Goal: Information Seeking & Learning: Learn about a topic

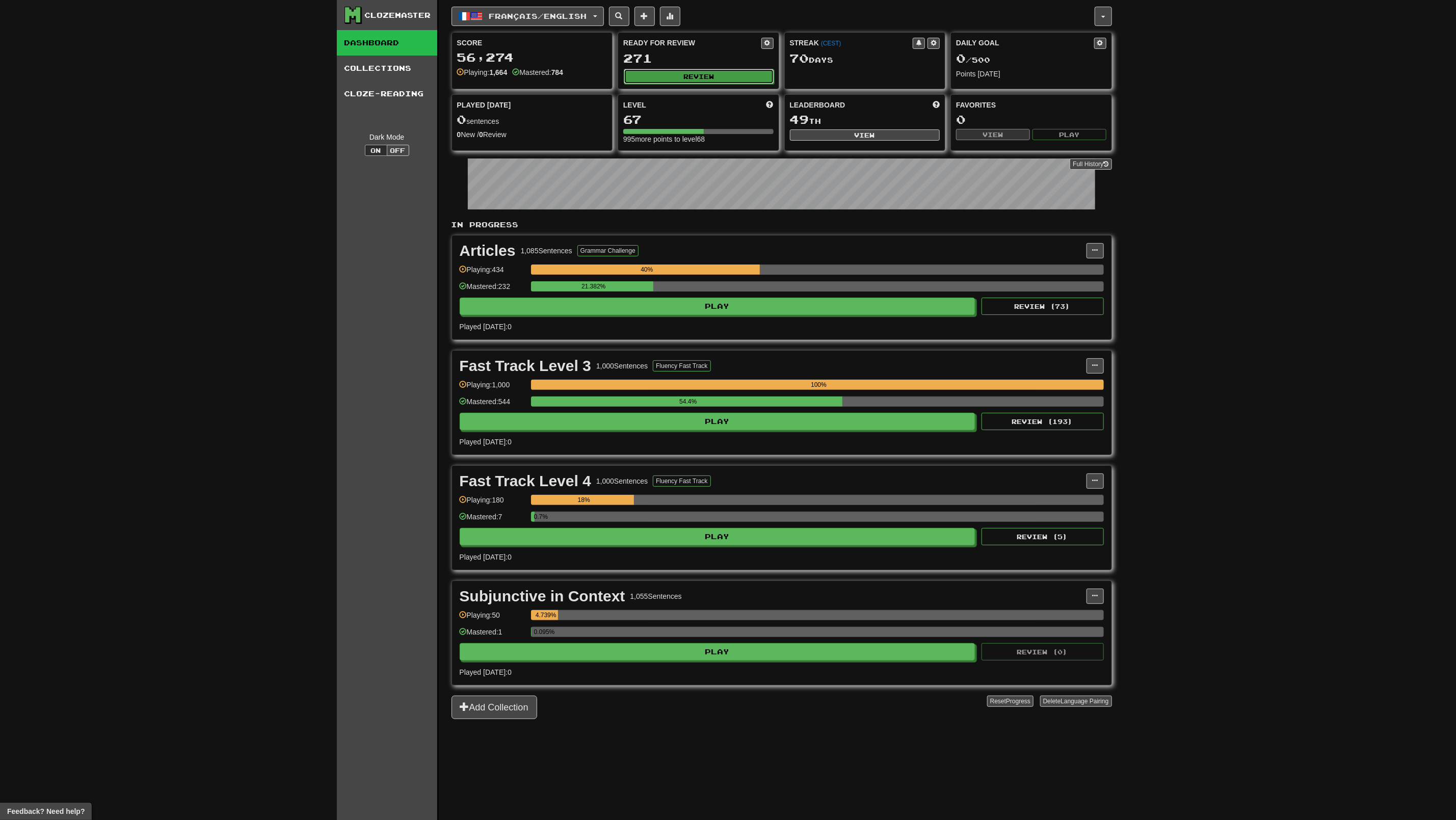
click at [676, 71] on button "Review" at bounding box center [699, 76] width 150 height 15
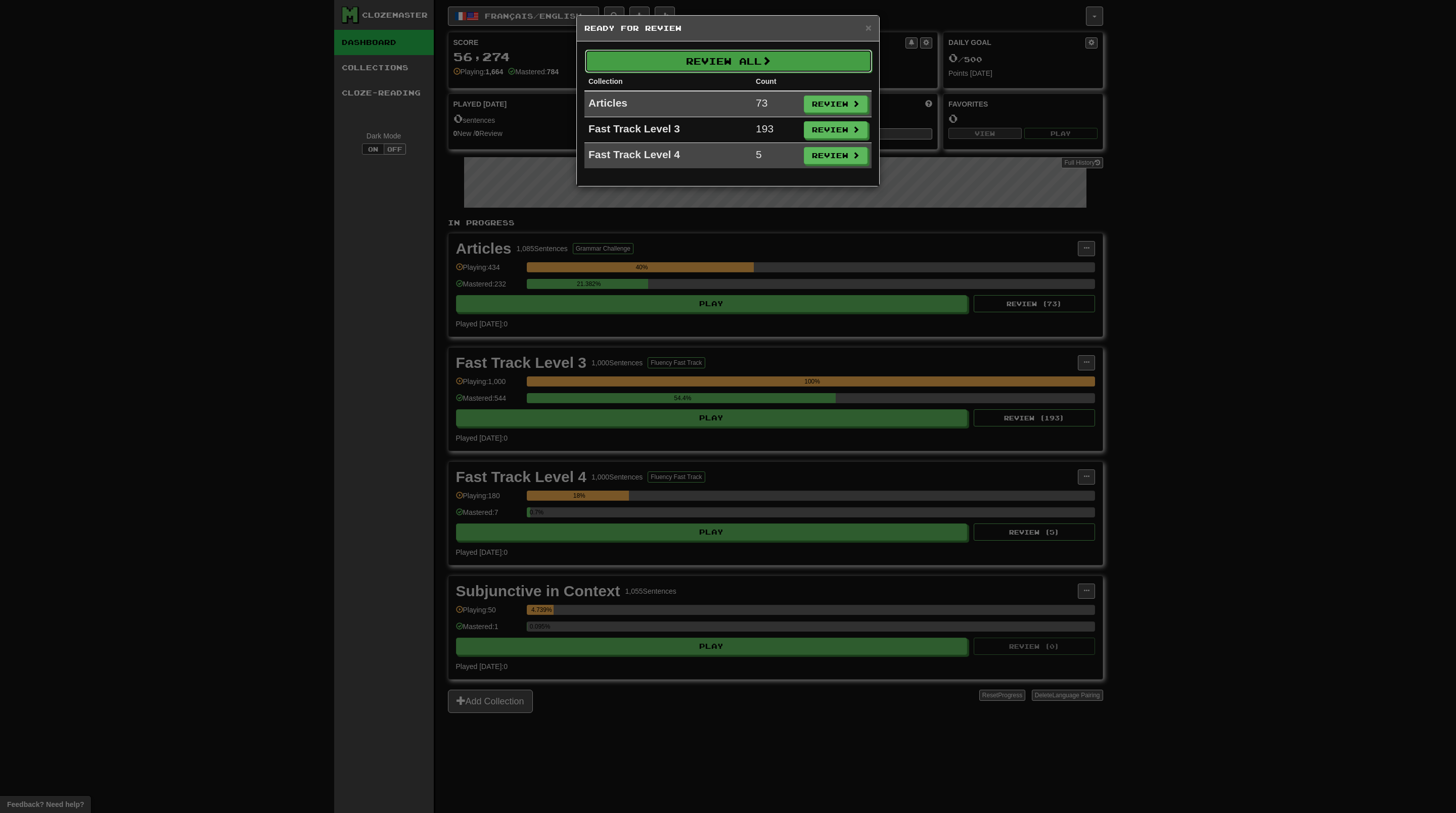
click at [764, 56] on button "Review All" at bounding box center [729, 61] width 287 height 23
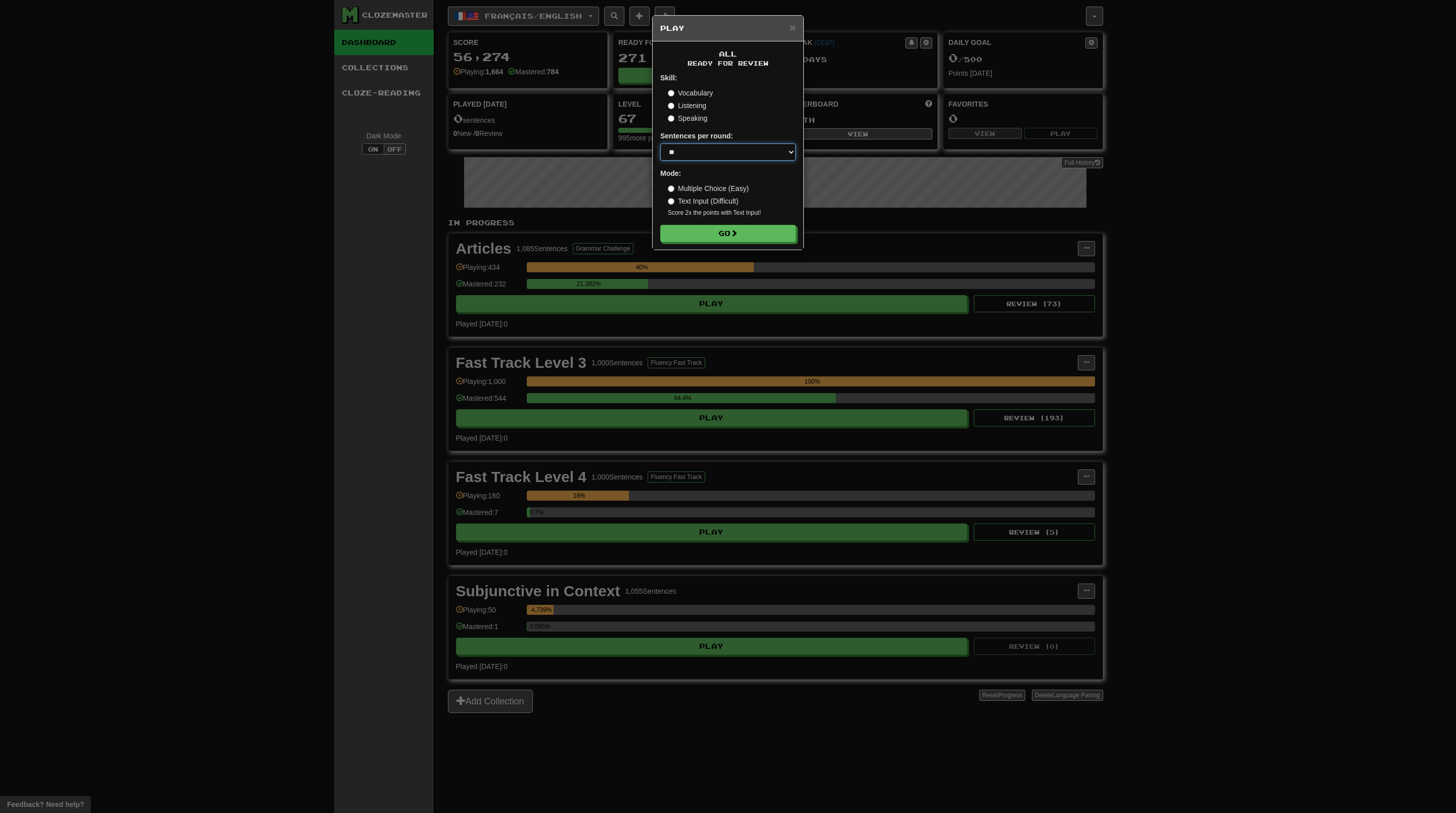
click at [742, 152] on select "* ** ** ** ** ** *** ********" at bounding box center [728, 152] width 136 height 17
select select "*"
click at [660, 145] on select "* ** ** ** ** ** *** ********" at bounding box center [728, 152] width 136 height 17
click at [735, 234] on span at bounding box center [734, 233] width 7 height 7
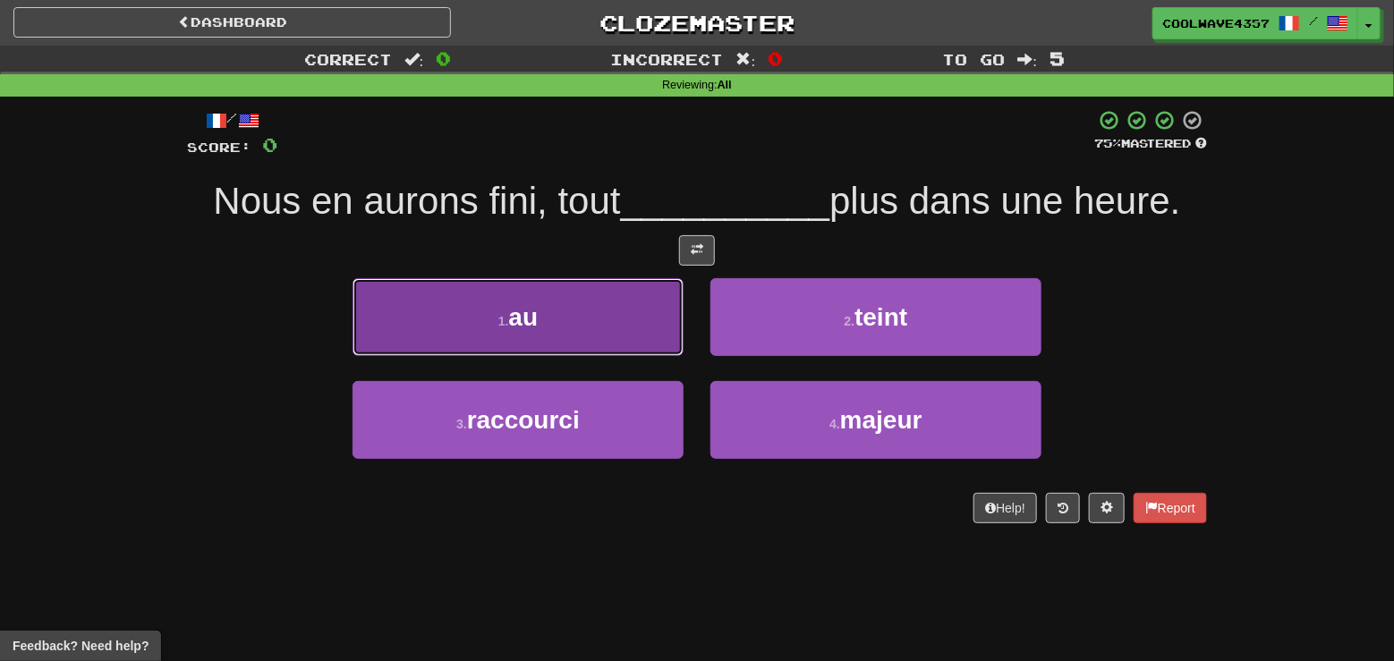
click at [636, 344] on button "1 . au" at bounding box center [517, 317] width 331 height 78
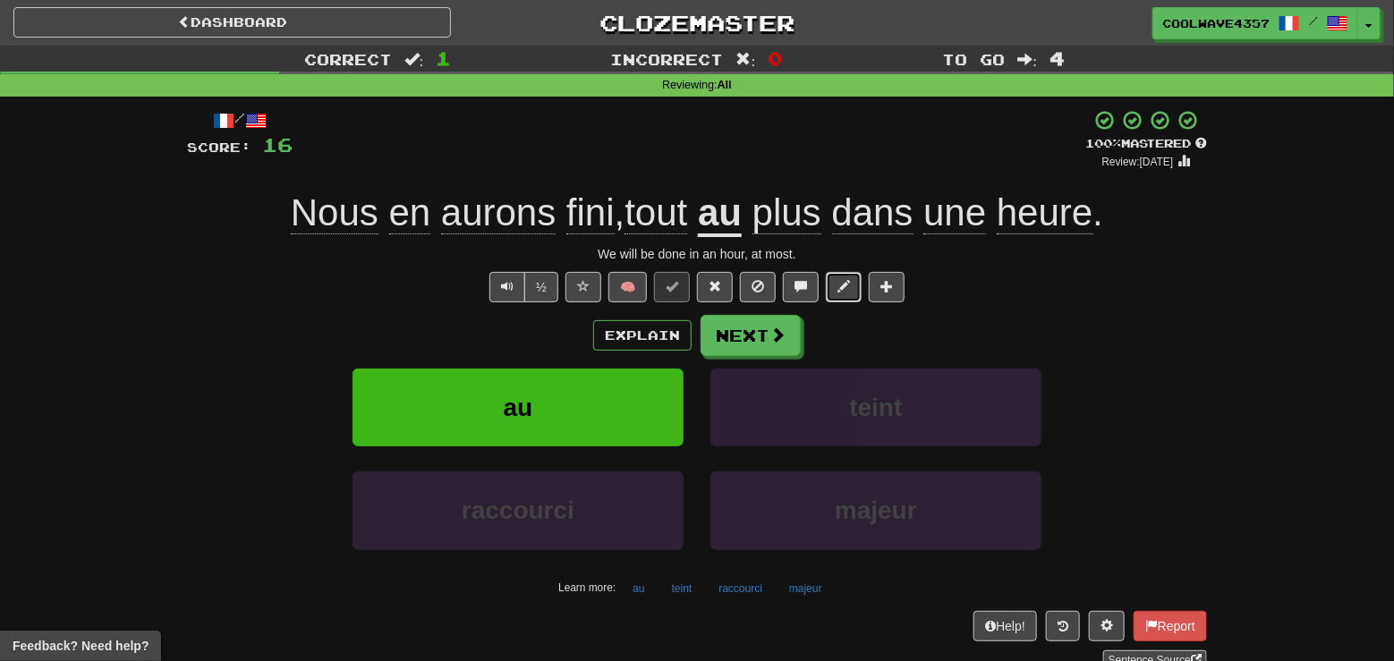
click at [833, 276] on button at bounding box center [844, 287] width 36 height 30
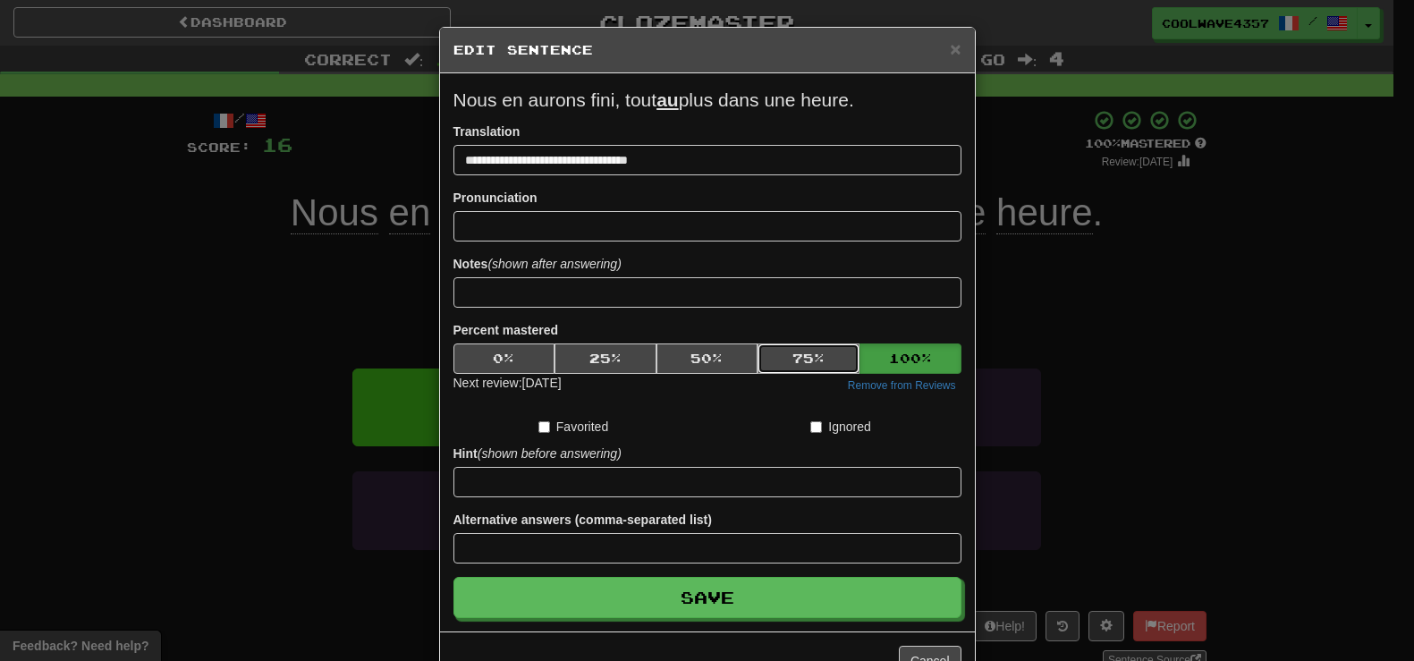
click at [784, 350] on button "75 %" at bounding box center [809, 358] width 102 height 30
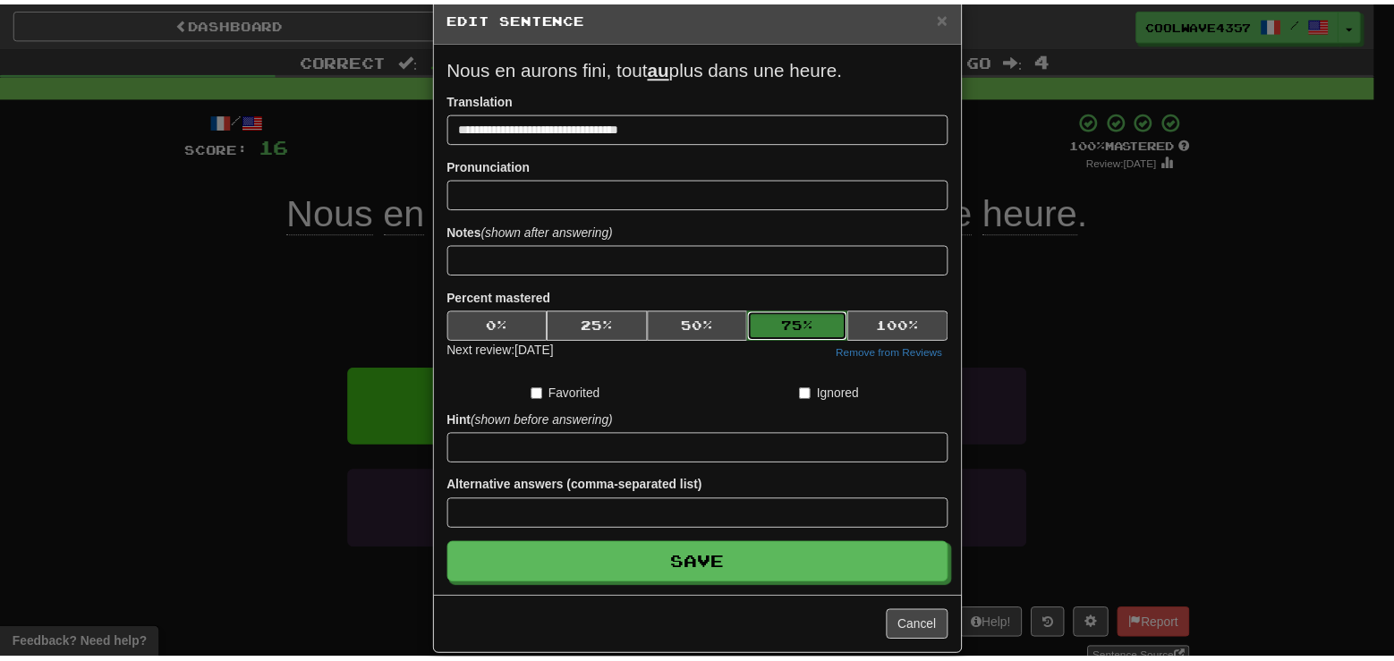
scroll to position [60, 0]
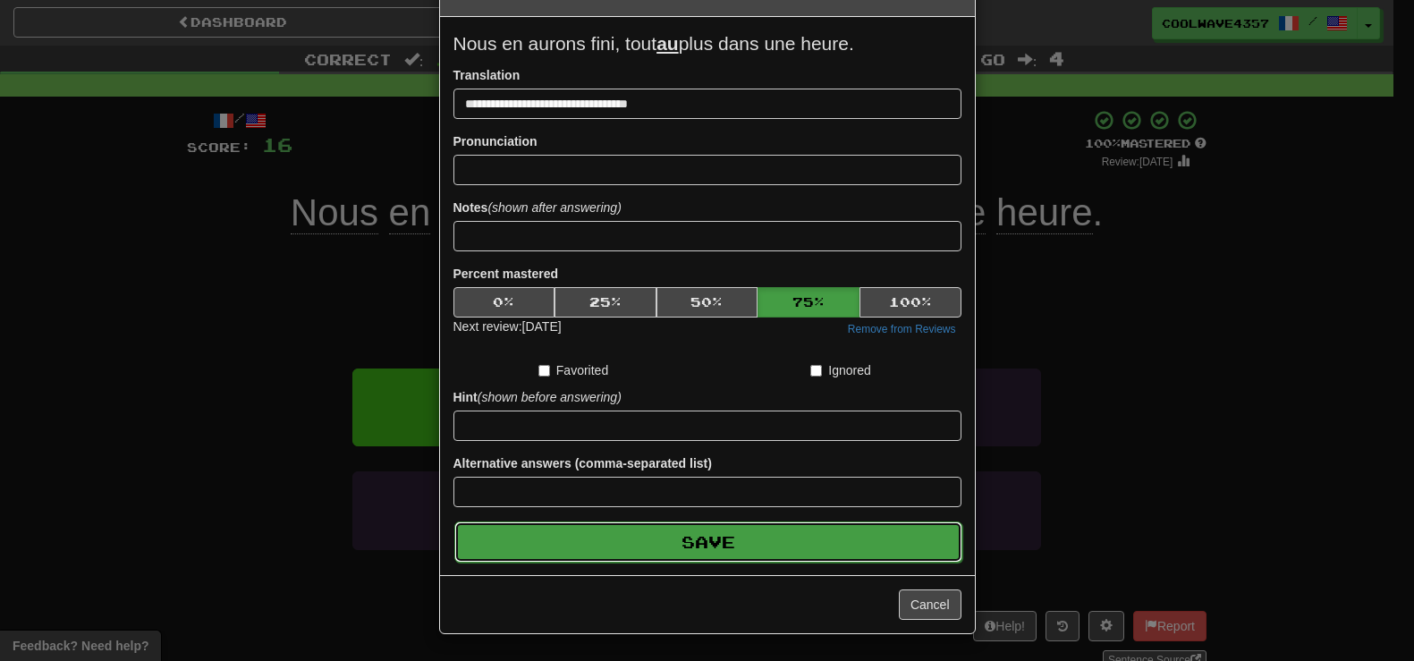
click at [768, 535] on button "Save" at bounding box center [708, 541] width 508 height 41
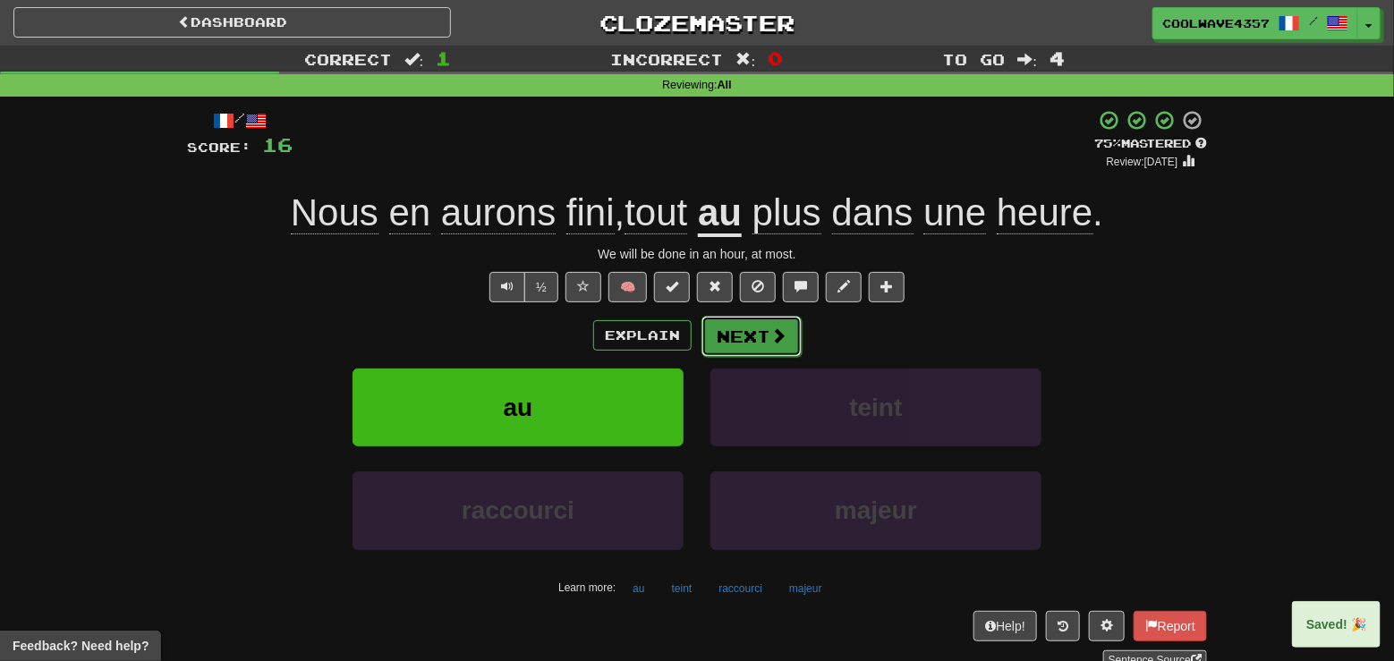
click at [752, 333] on button "Next" at bounding box center [751, 336] width 100 height 41
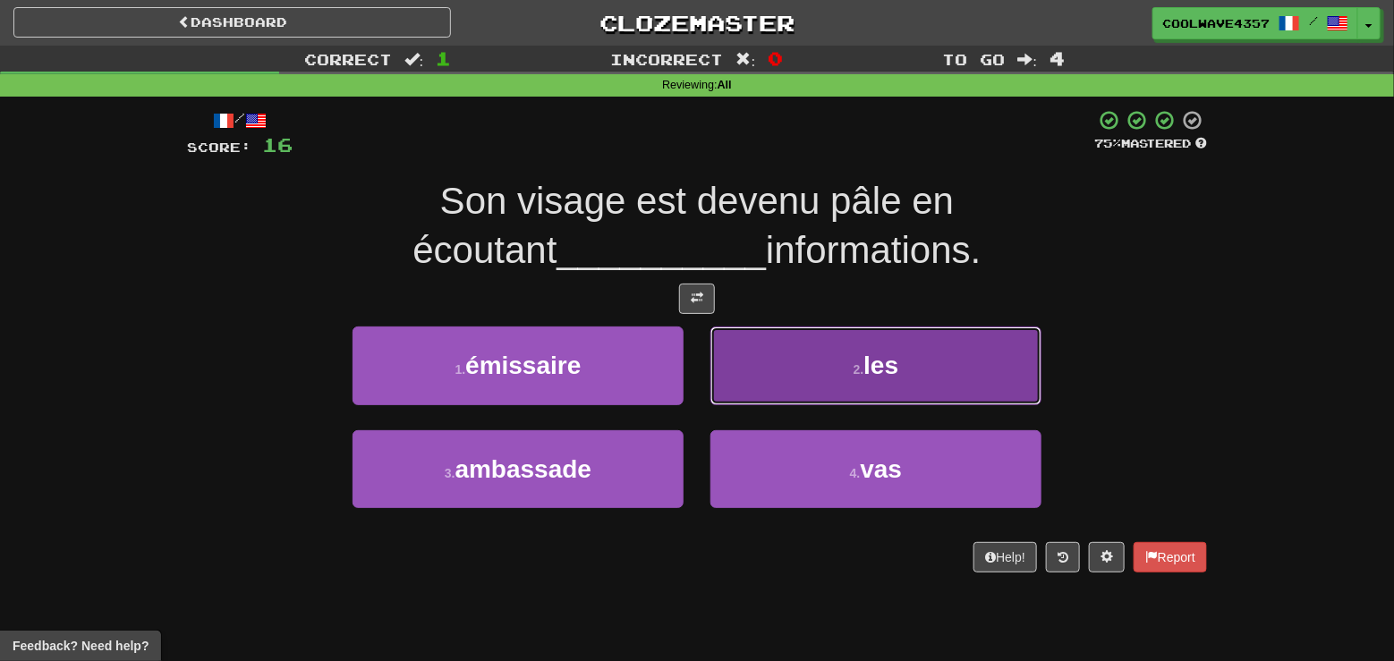
click at [877, 357] on span "les" at bounding box center [880, 366] width 35 height 28
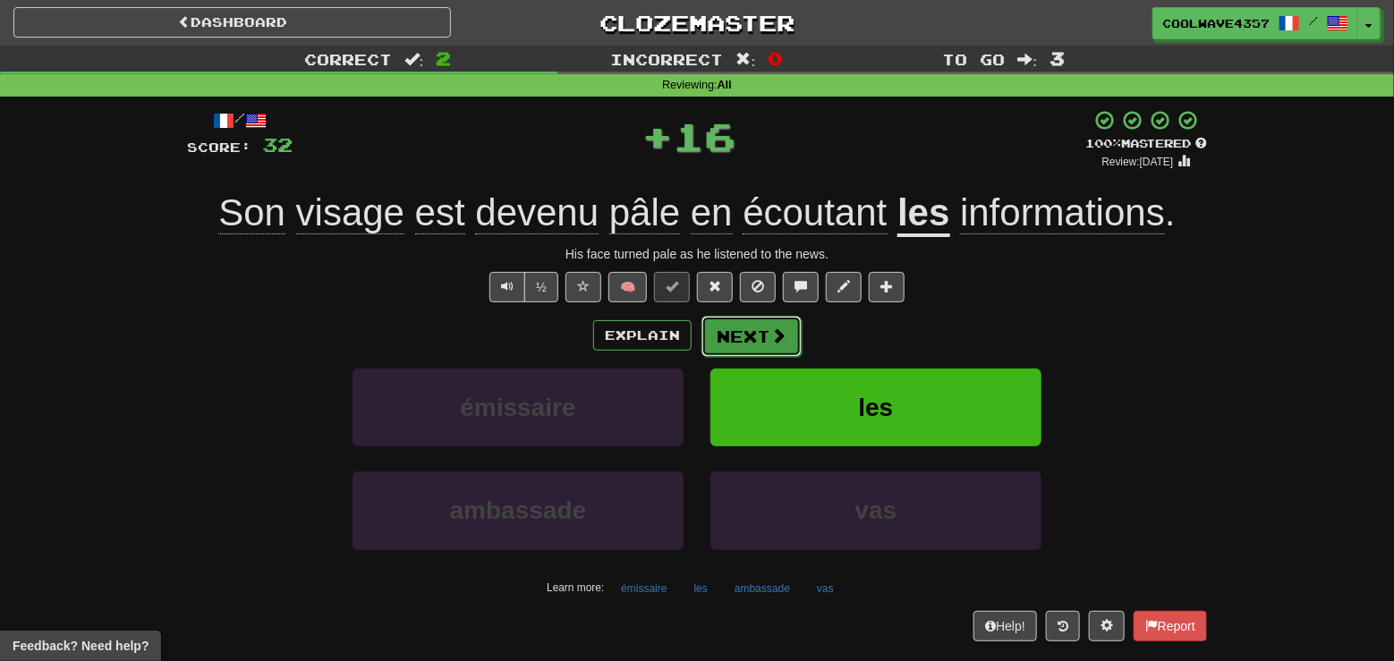
click at [765, 325] on button "Next" at bounding box center [751, 336] width 100 height 41
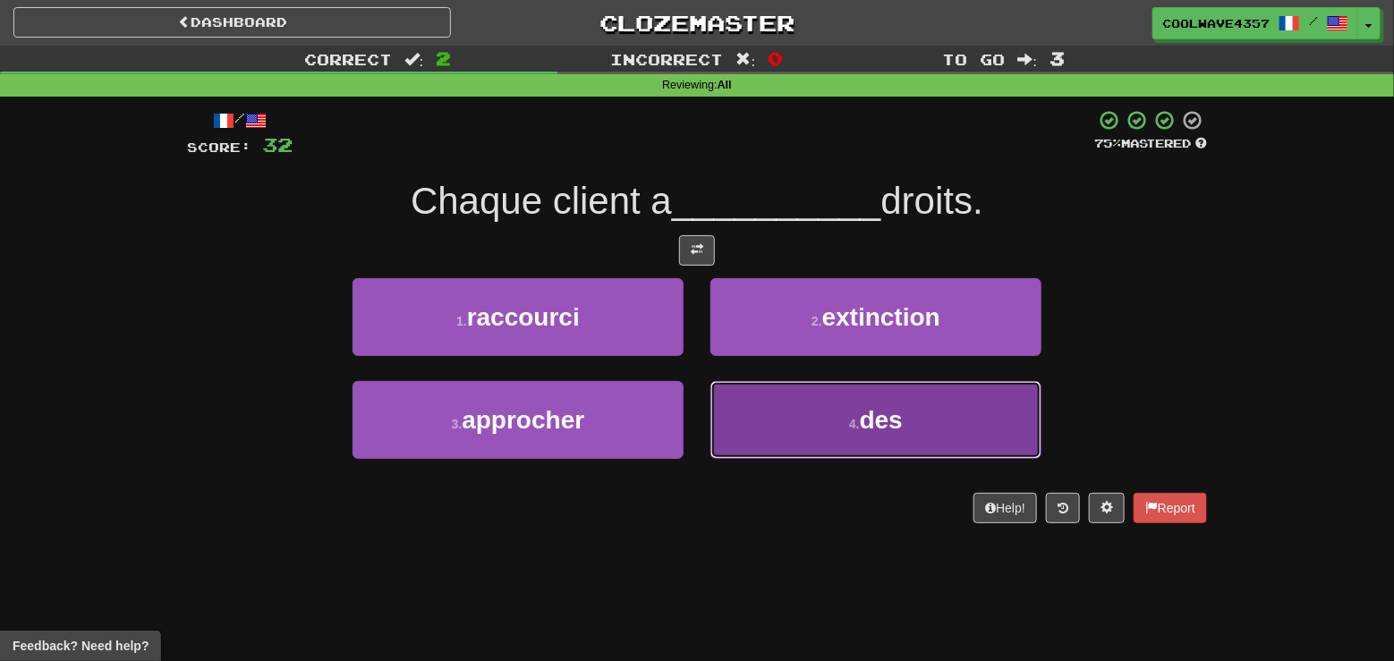
click at [806, 419] on button "4 . des" at bounding box center [875, 420] width 331 height 78
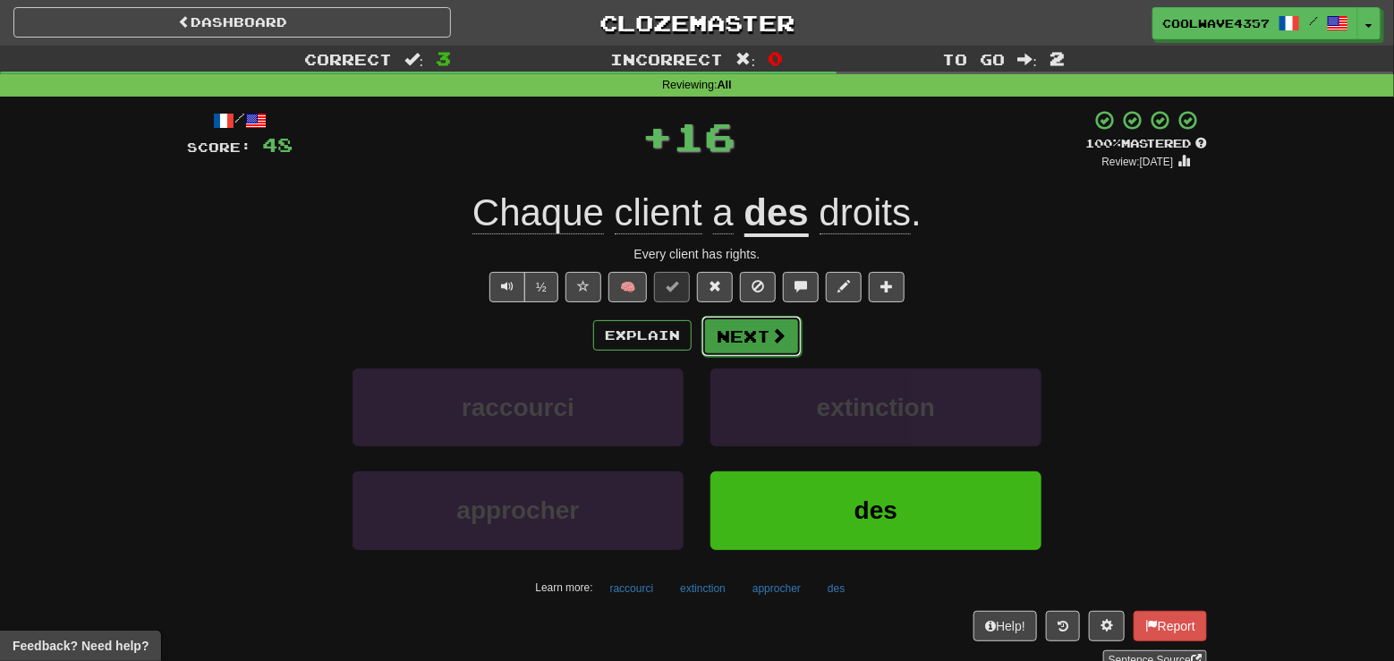
click at [773, 341] on span at bounding box center [778, 335] width 16 height 16
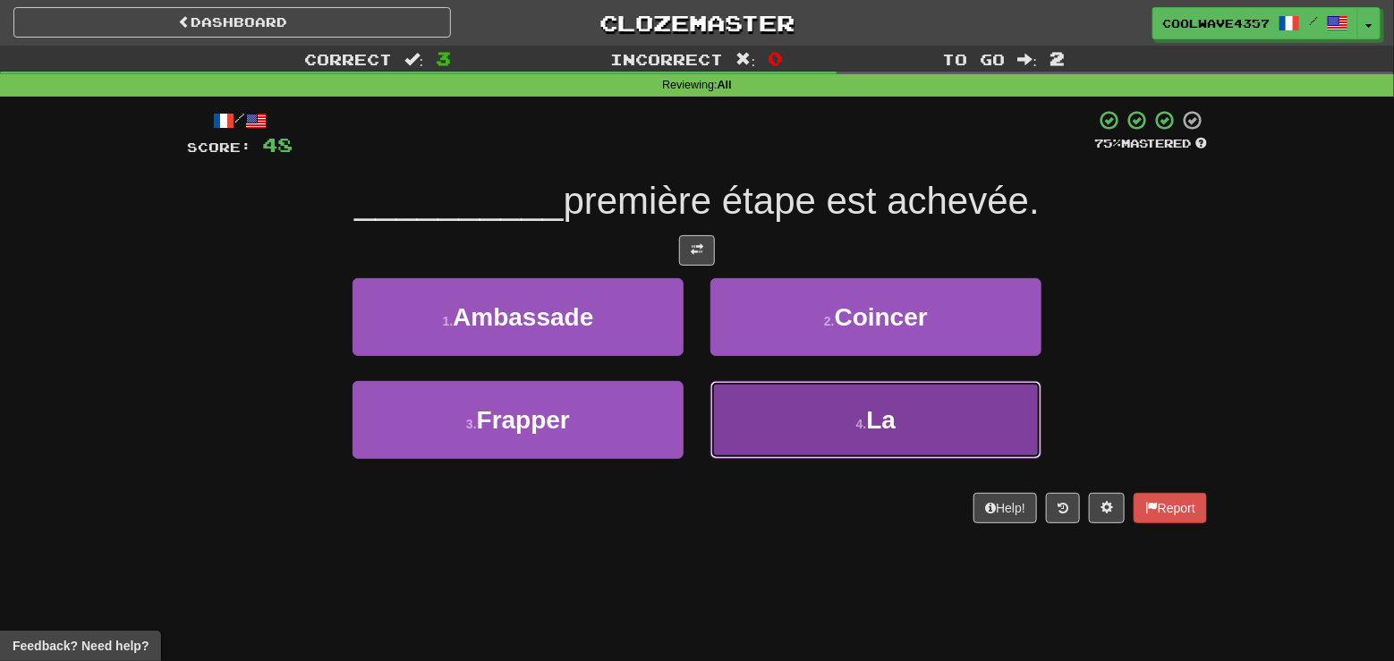
click at [819, 395] on button "4 . La" at bounding box center [875, 420] width 331 height 78
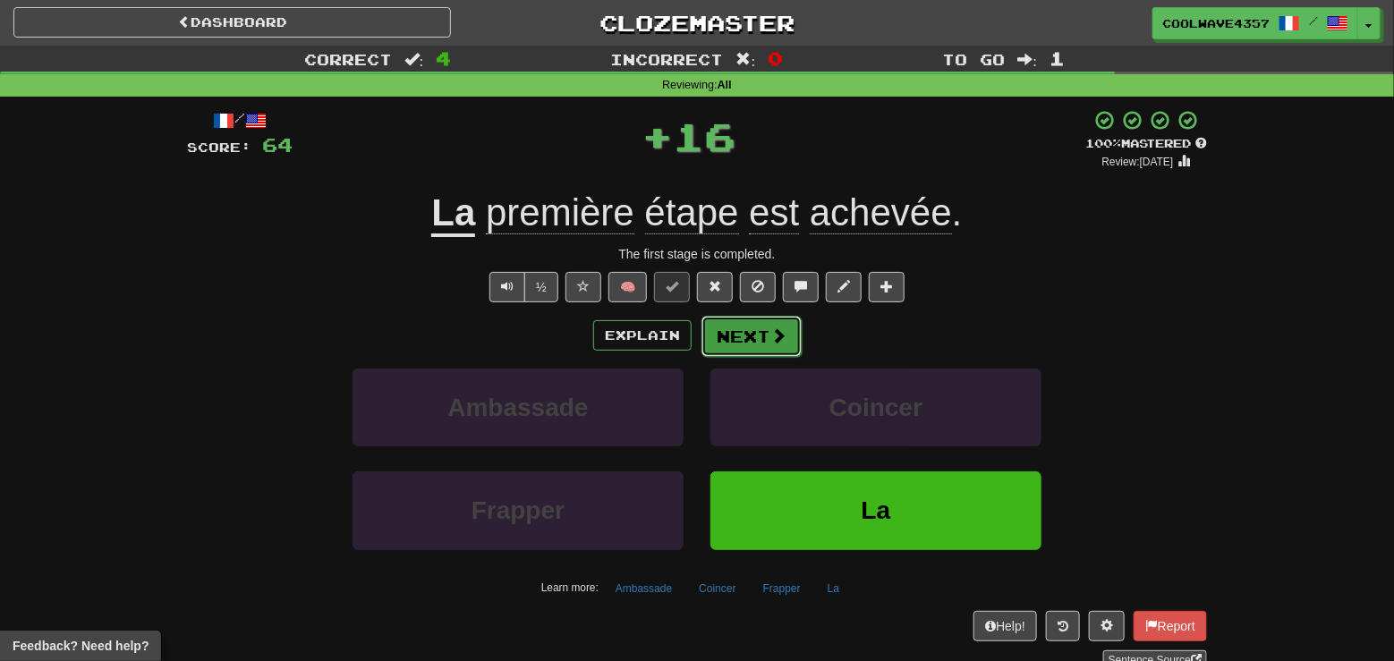
click at [716, 342] on button "Next" at bounding box center [751, 336] width 100 height 41
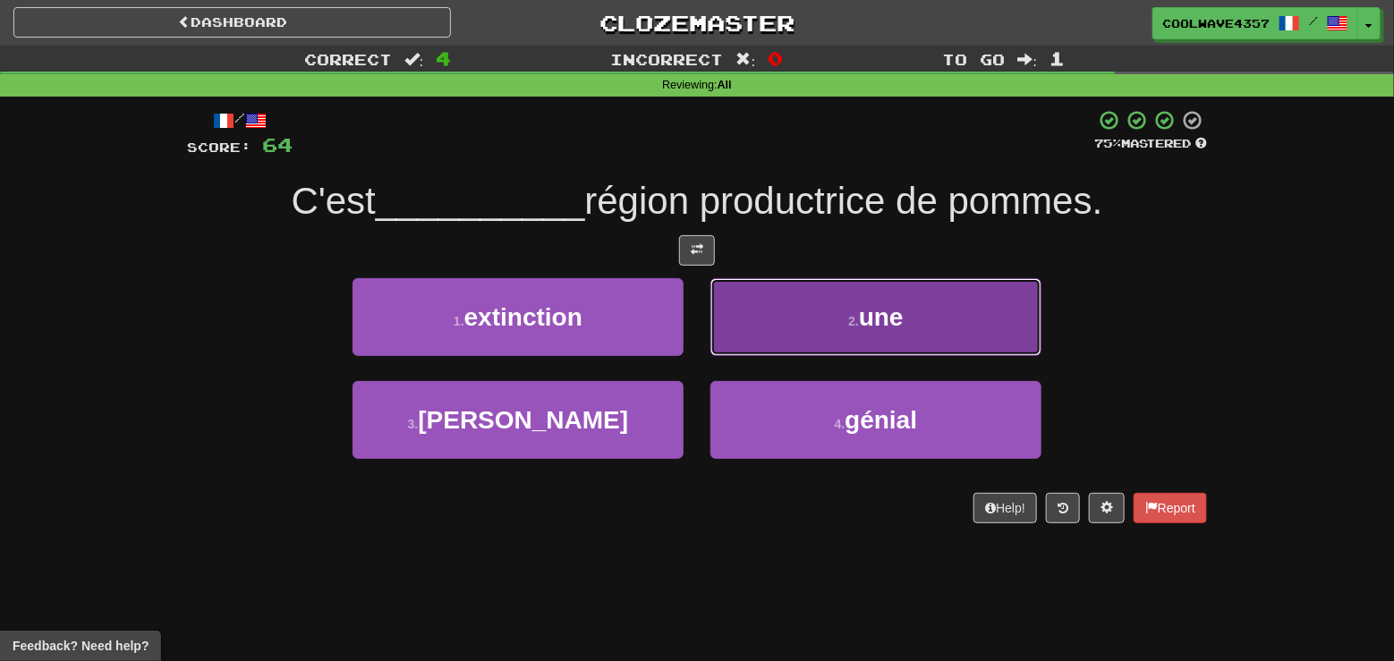
click at [881, 314] on span "une" at bounding box center [881, 317] width 45 height 28
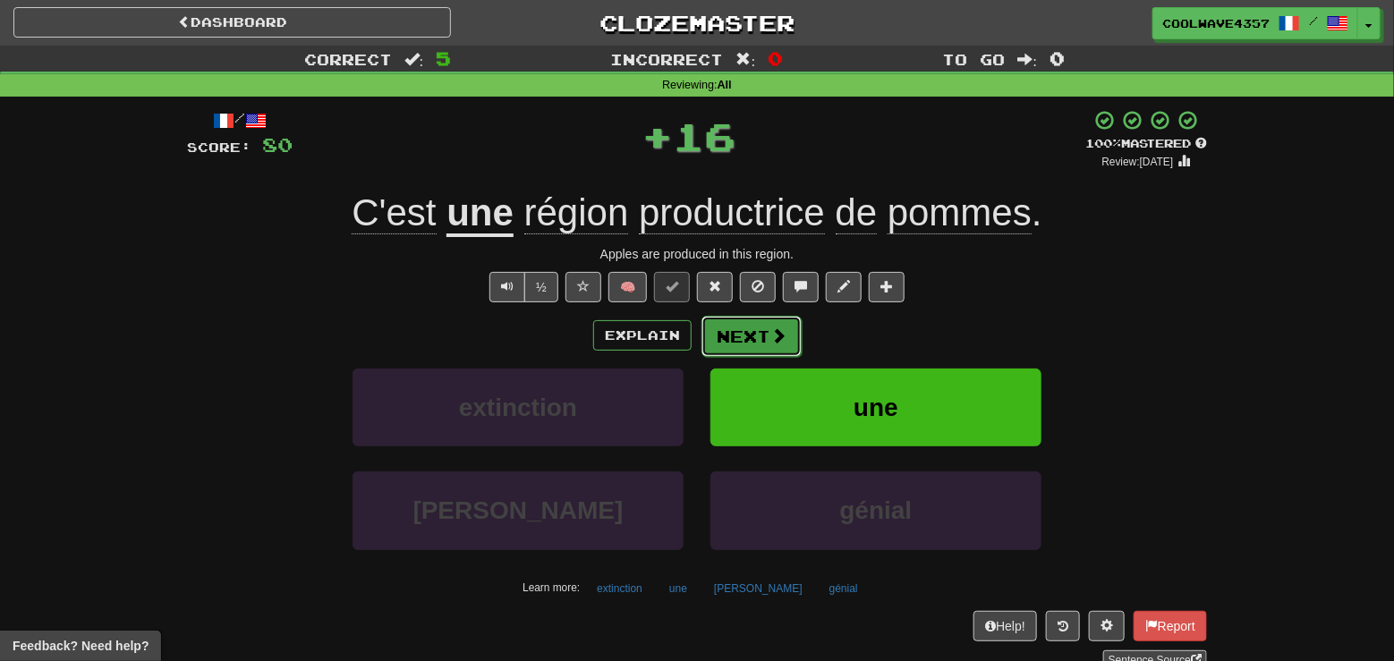
click at [763, 349] on button "Next" at bounding box center [751, 336] width 100 height 41
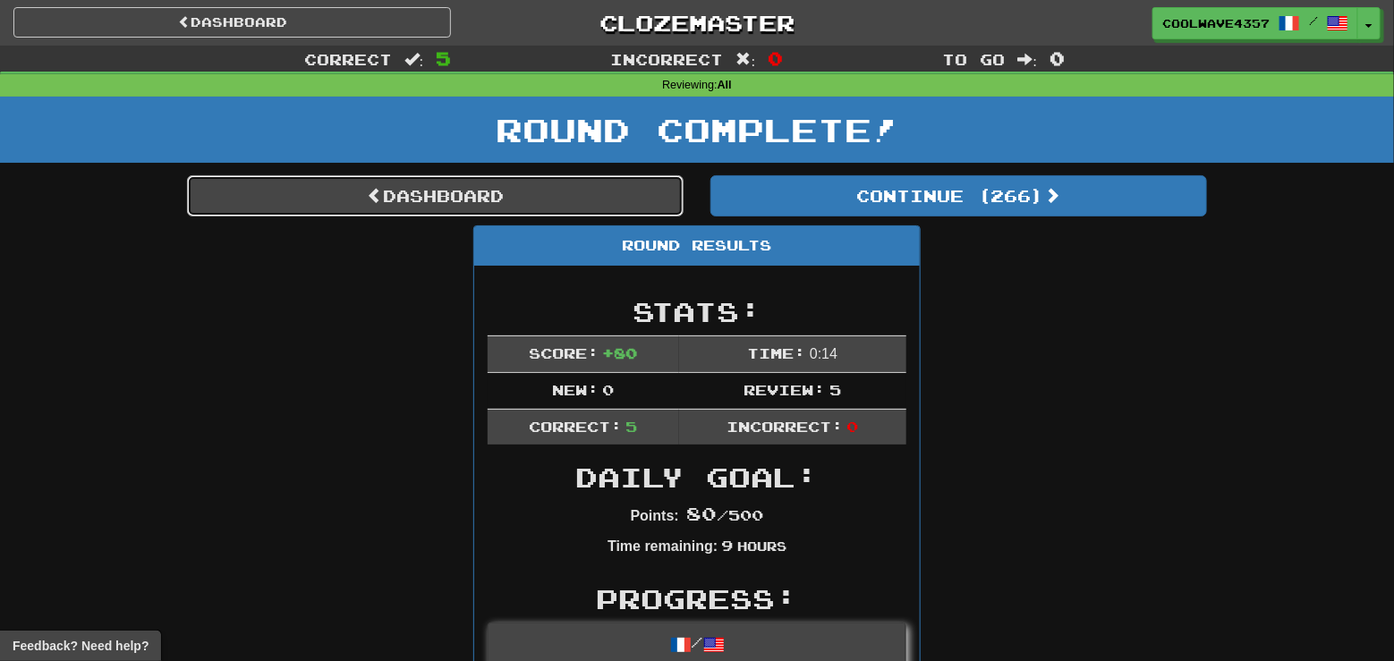
click at [580, 185] on link "Dashboard" at bounding box center [435, 195] width 496 height 41
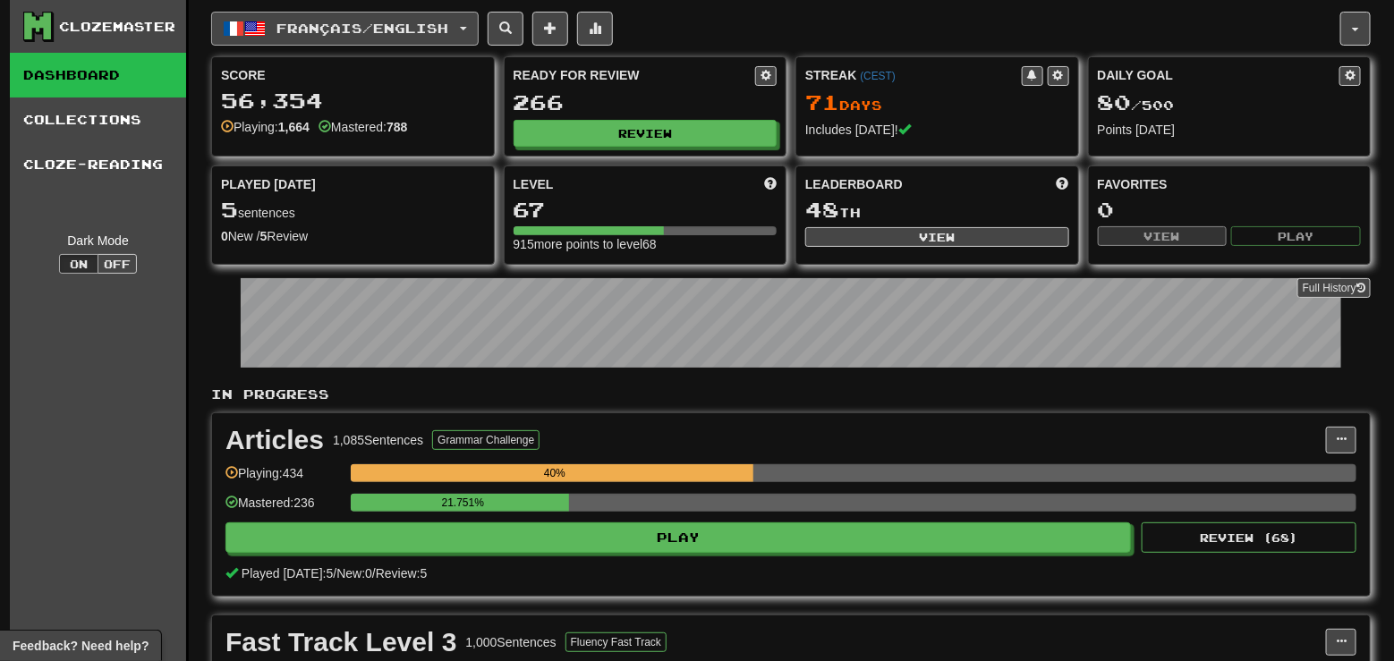
click at [373, 28] on span "Français / English" at bounding box center [363, 28] width 172 height 15
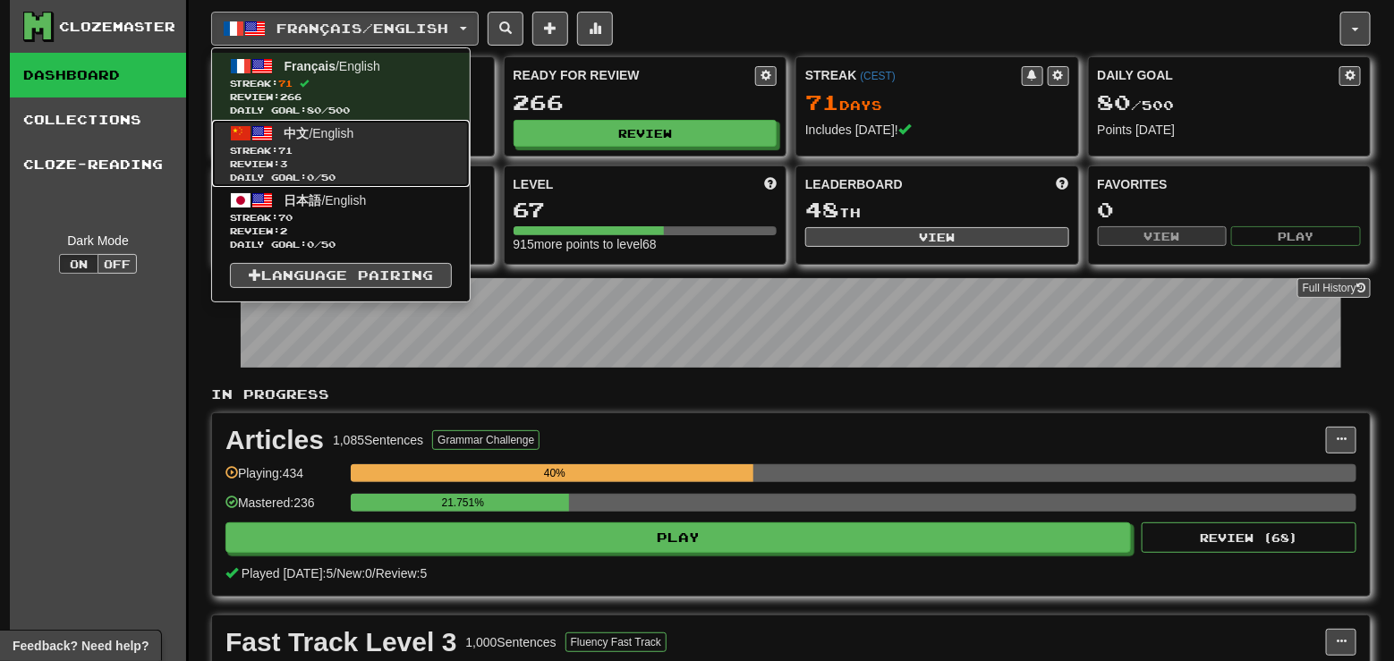
click at [371, 132] on link "中文 / English Streak: 71 Review: 3 Daily Goal: 0 / 50" at bounding box center [341, 153] width 258 height 67
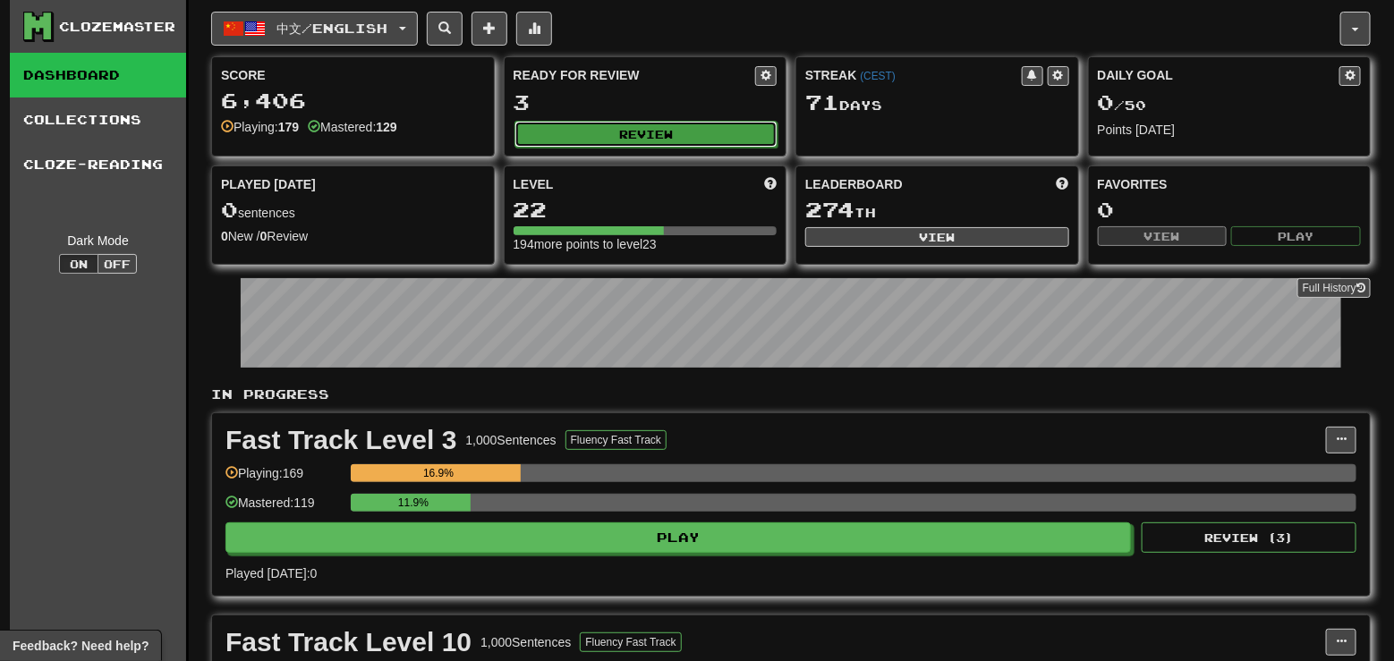
click at [699, 130] on button "Review" at bounding box center [646, 134] width 264 height 27
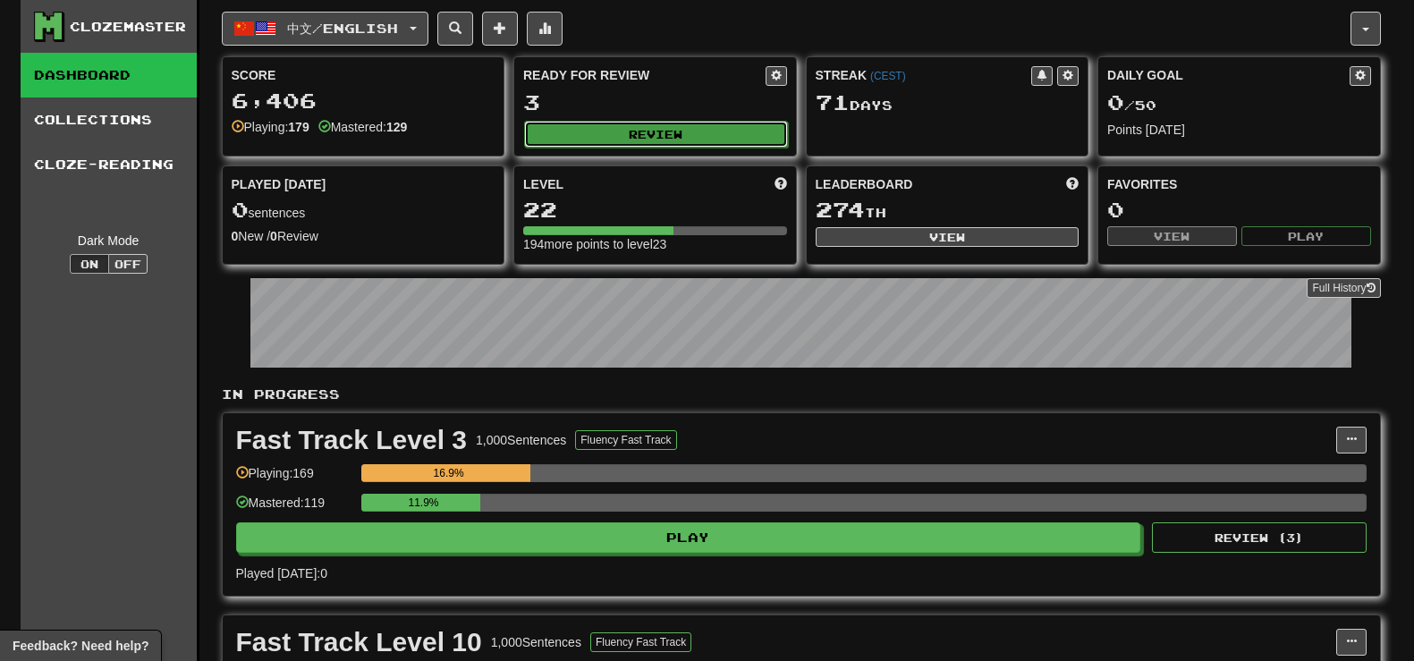
select select "**"
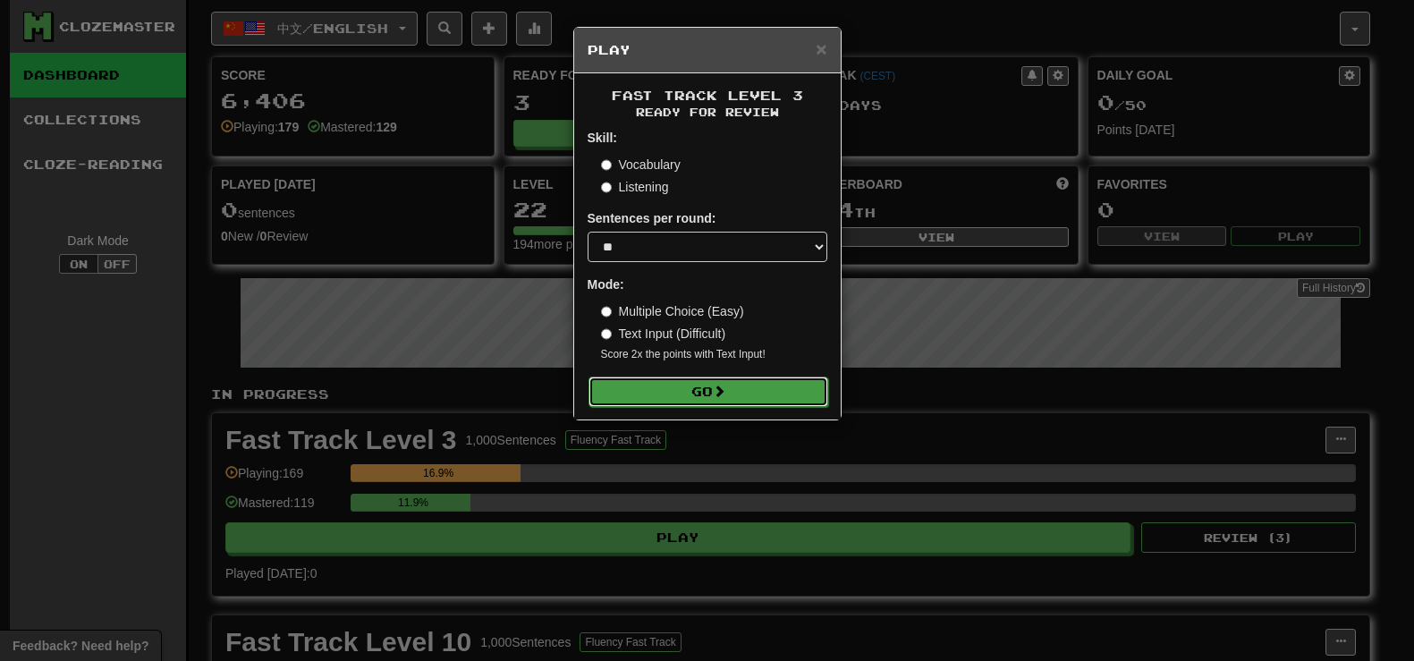
click at [765, 378] on button "Go" at bounding box center [709, 392] width 240 height 30
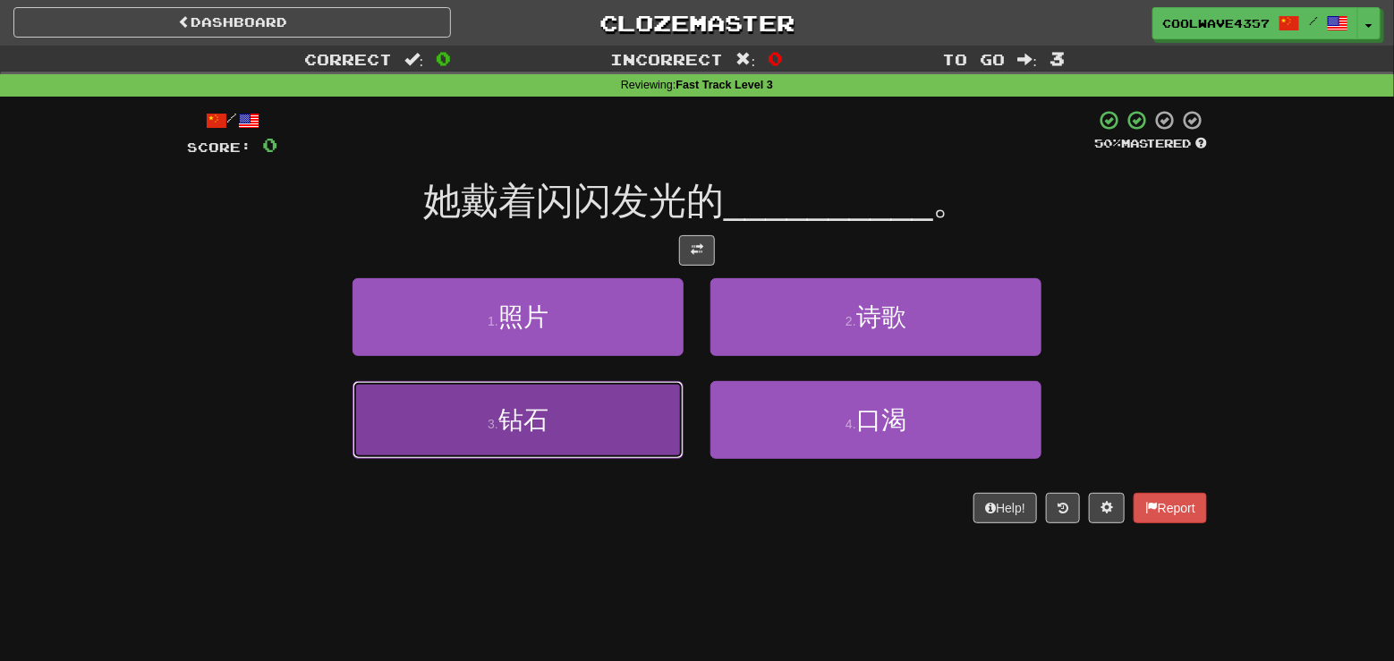
click at [572, 437] on button "3 . 钻石" at bounding box center [517, 420] width 331 height 78
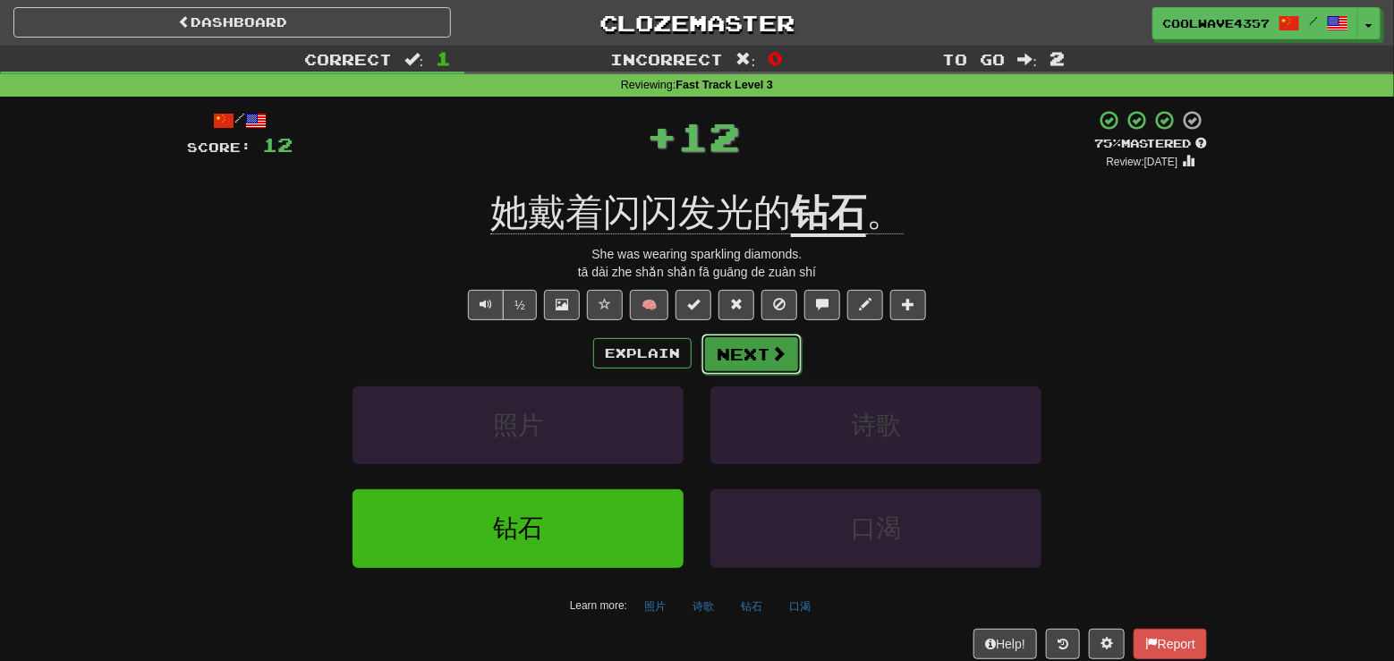
click at [784, 350] on span at bounding box center [778, 353] width 16 height 16
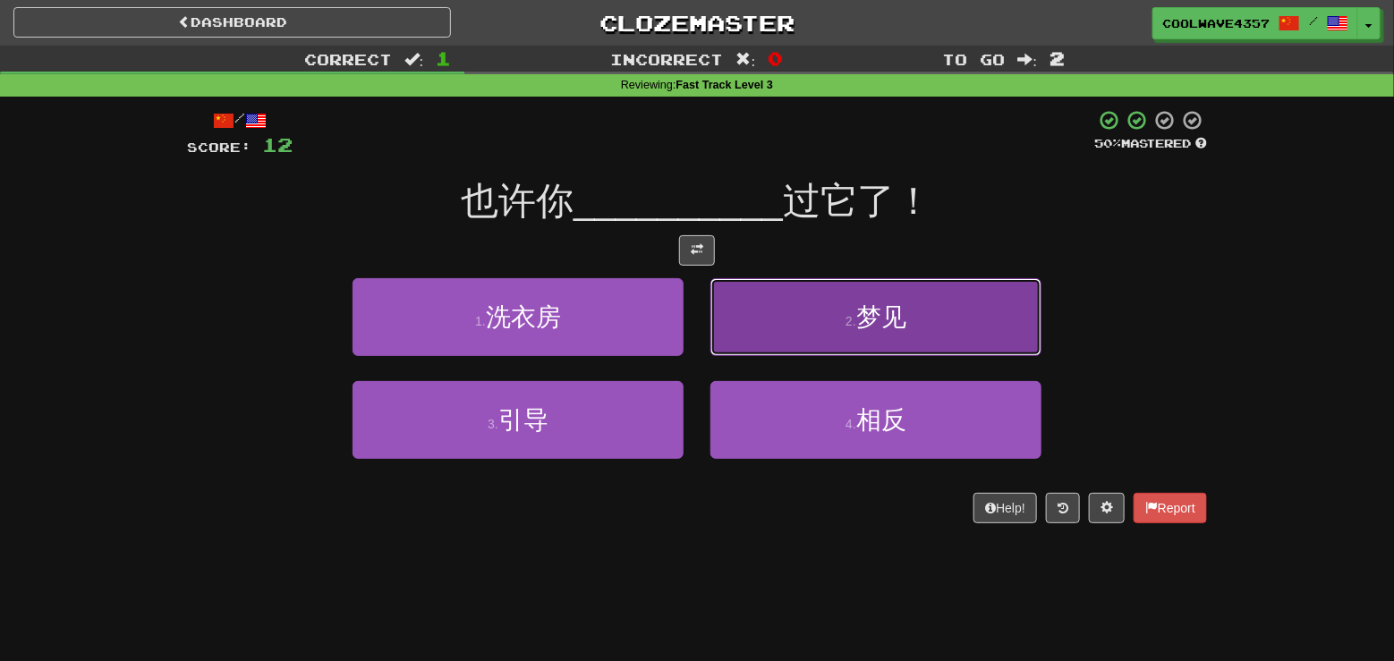
click at [897, 335] on button "2 . 梦见" at bounding box center [875, 317] width 331 height 78
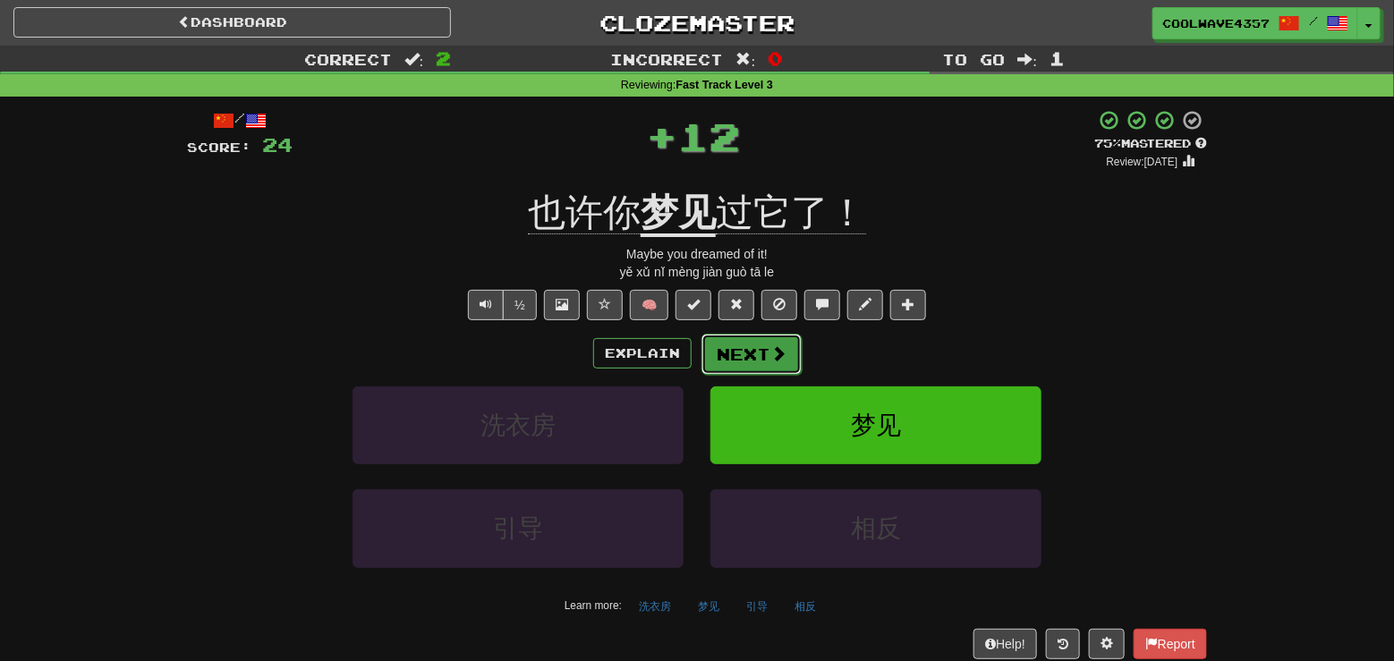
click at [755, 346] on button "Next" at bounding box center [751, 354] width 100 height 41
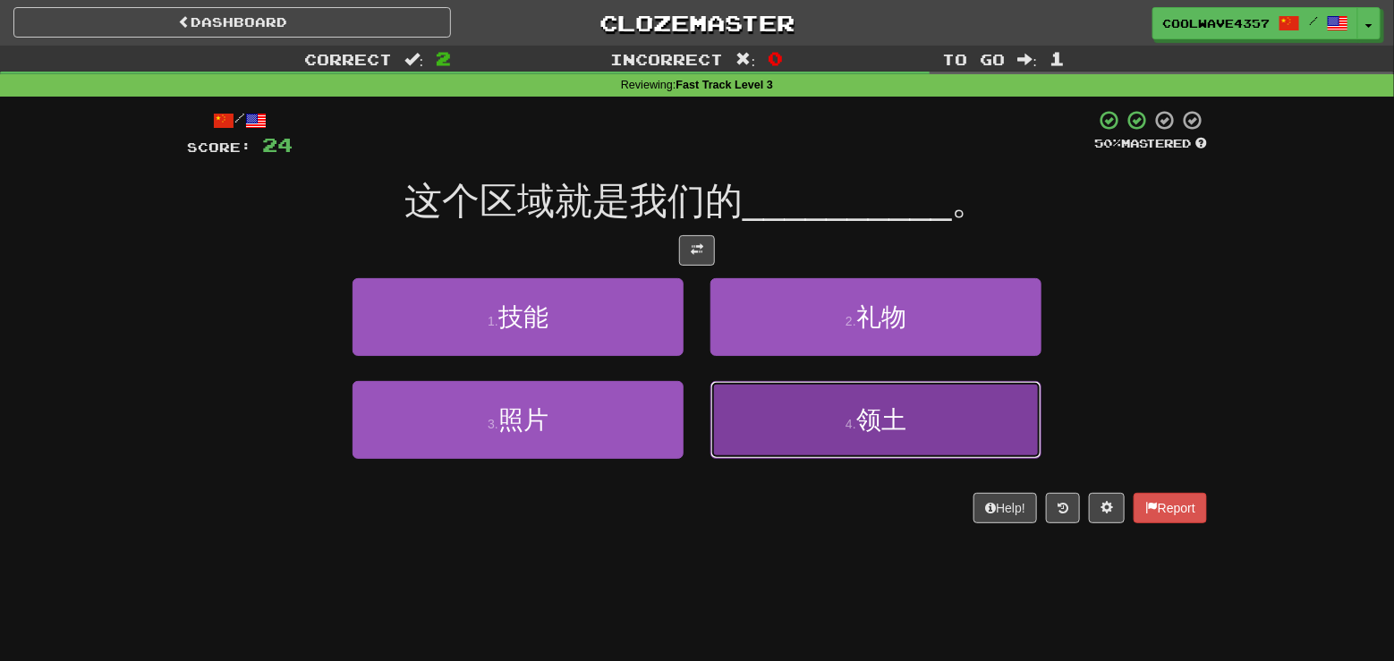
click at [824, 425] on button "4 . 领土" at bounding box center [875, 420] width 331 height 78
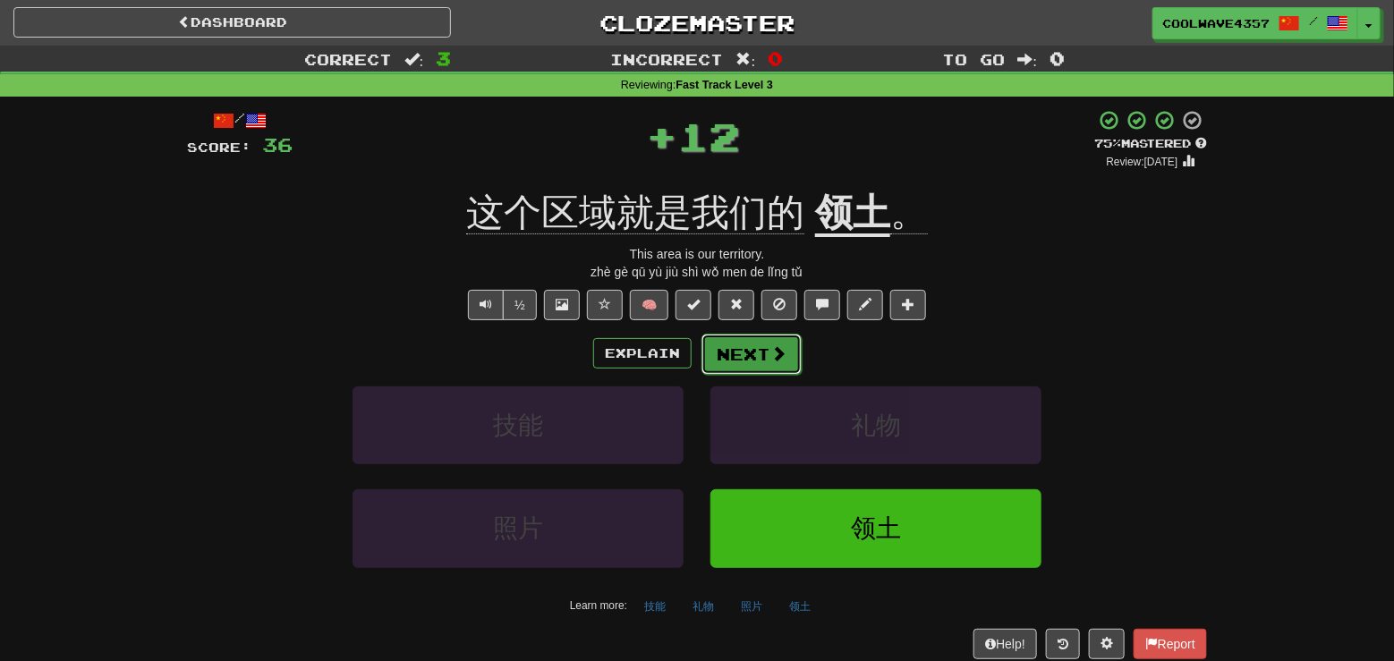
click at [735, 350] on button "Next" at bounding box center [751, 354] width 100 height 41
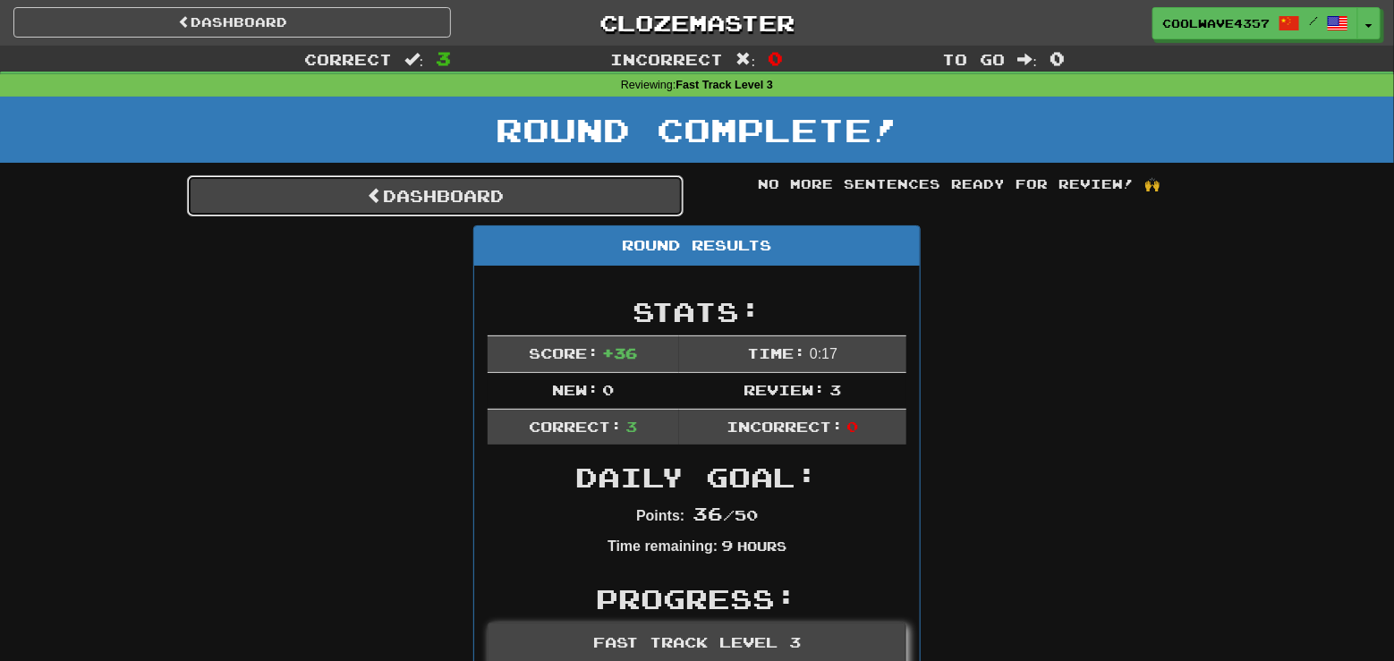
click at [508, 182] on link "Dashboard" at bounding box center [435, 195] width 496 height 41
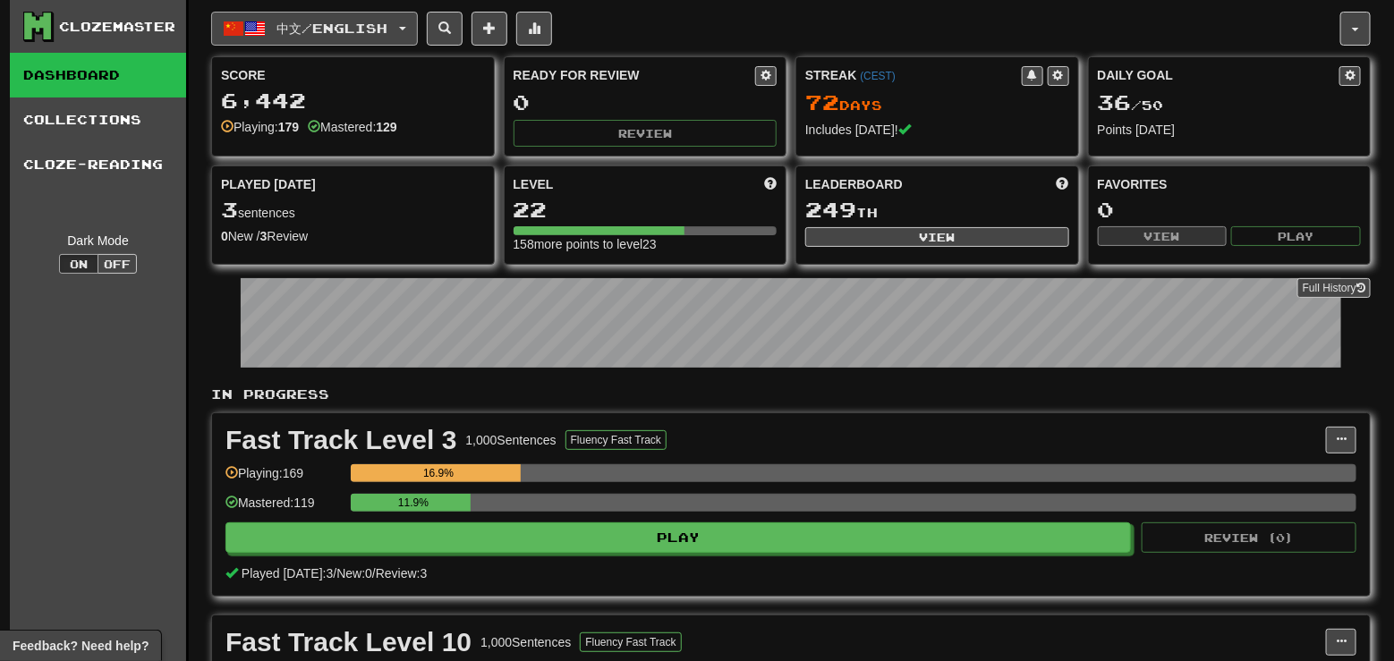
click at [388, 24] on span "中文 / English" at bounding box center [332, 28] width 111 height 15
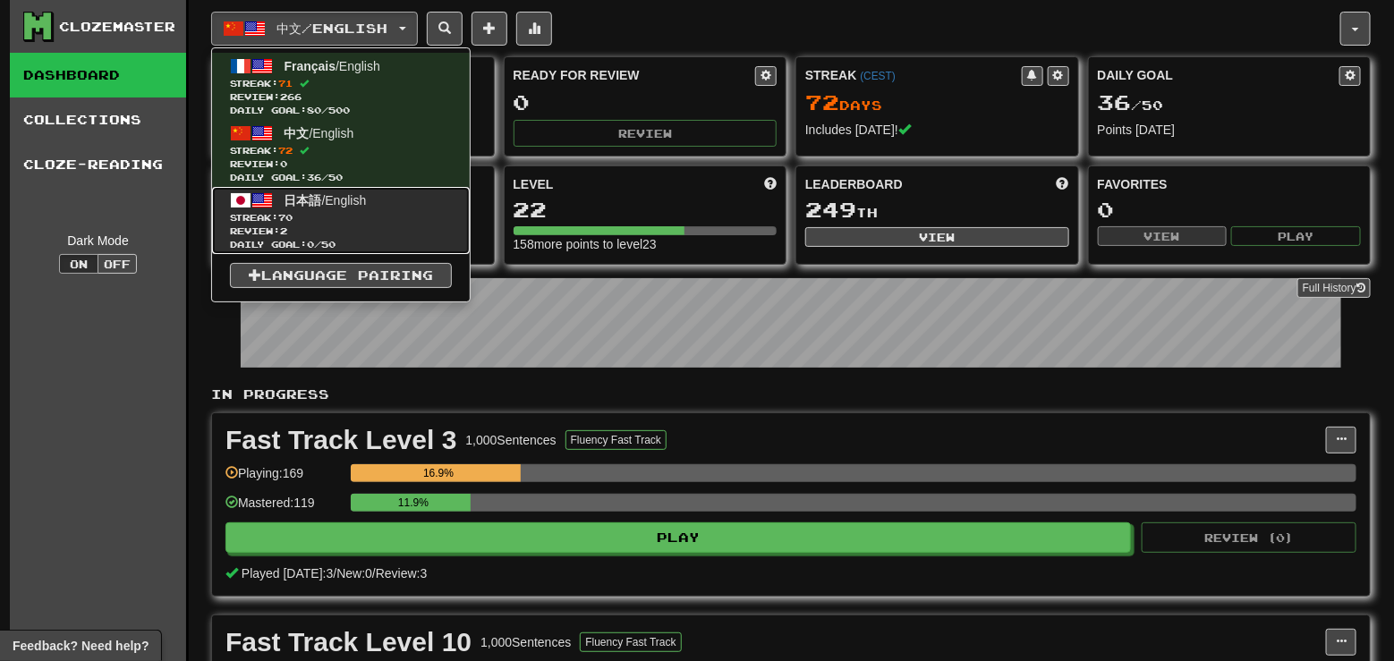
click at [369, 231] on span "Review: 2" at bounding box center [341, 231] width 222 height 13
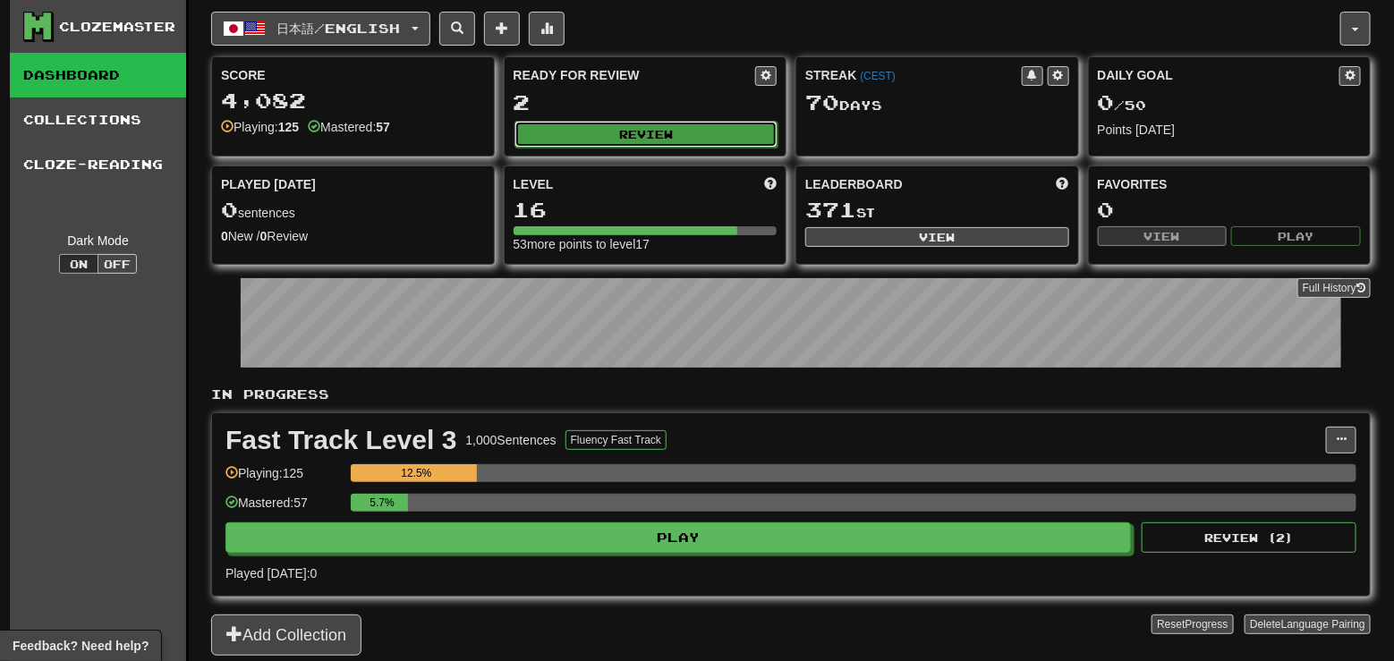
click at [618, 132] on button "Review" at bounding box center [646, 134] width 264 height 27
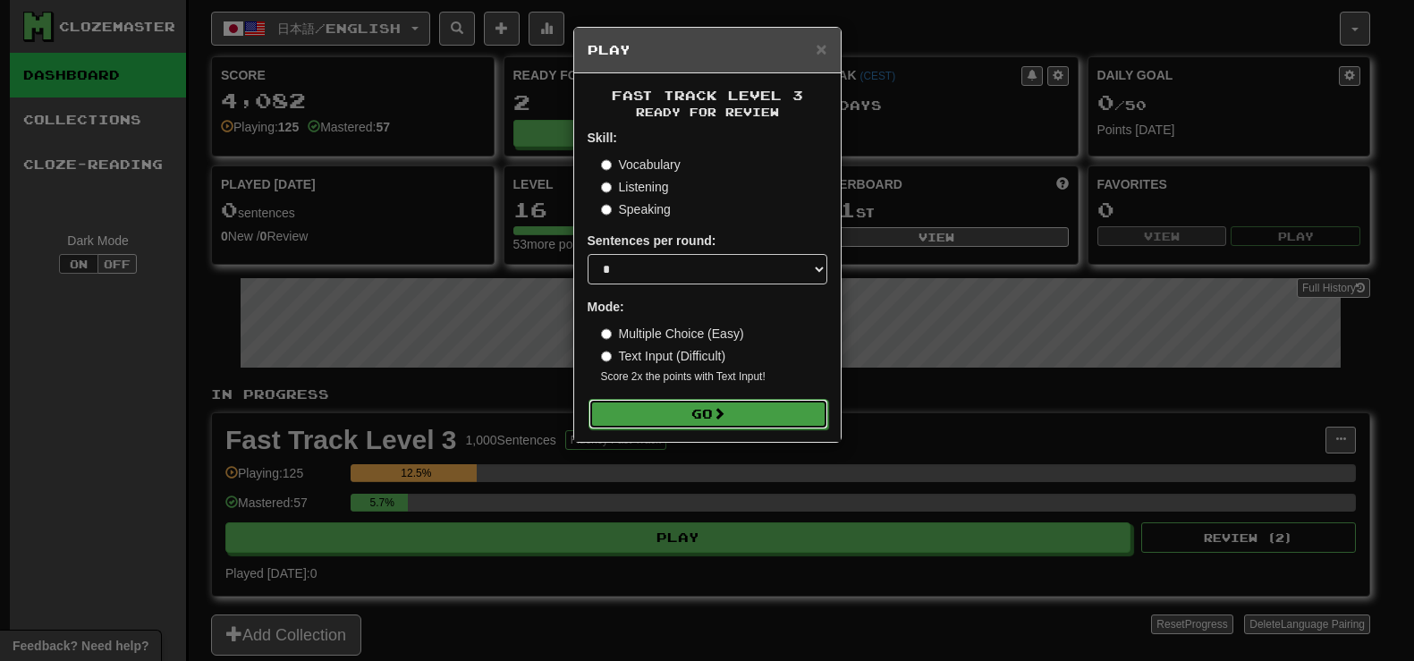
click at [708, 411] on button "Go" at bounding box center [709, 414] width 240 height 30
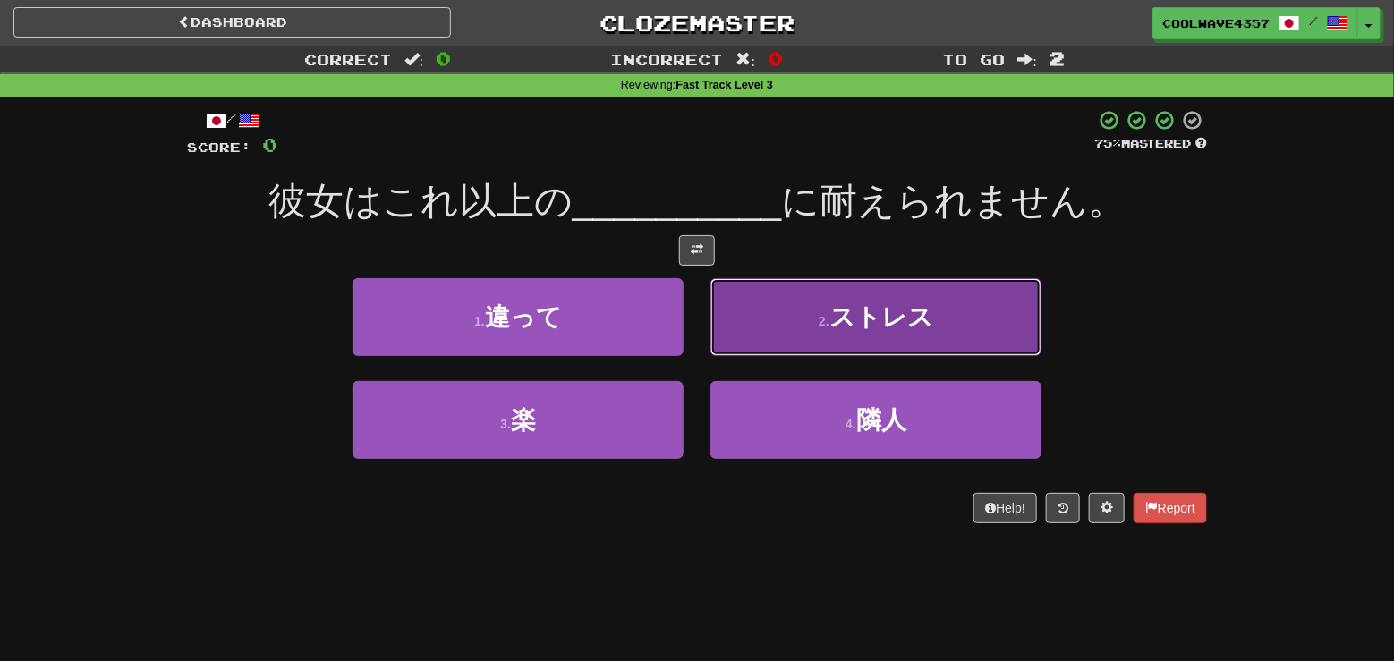
click at [824, 312] on button "2 . ストレス" at bounding box center [875, 317] width 331 height 78
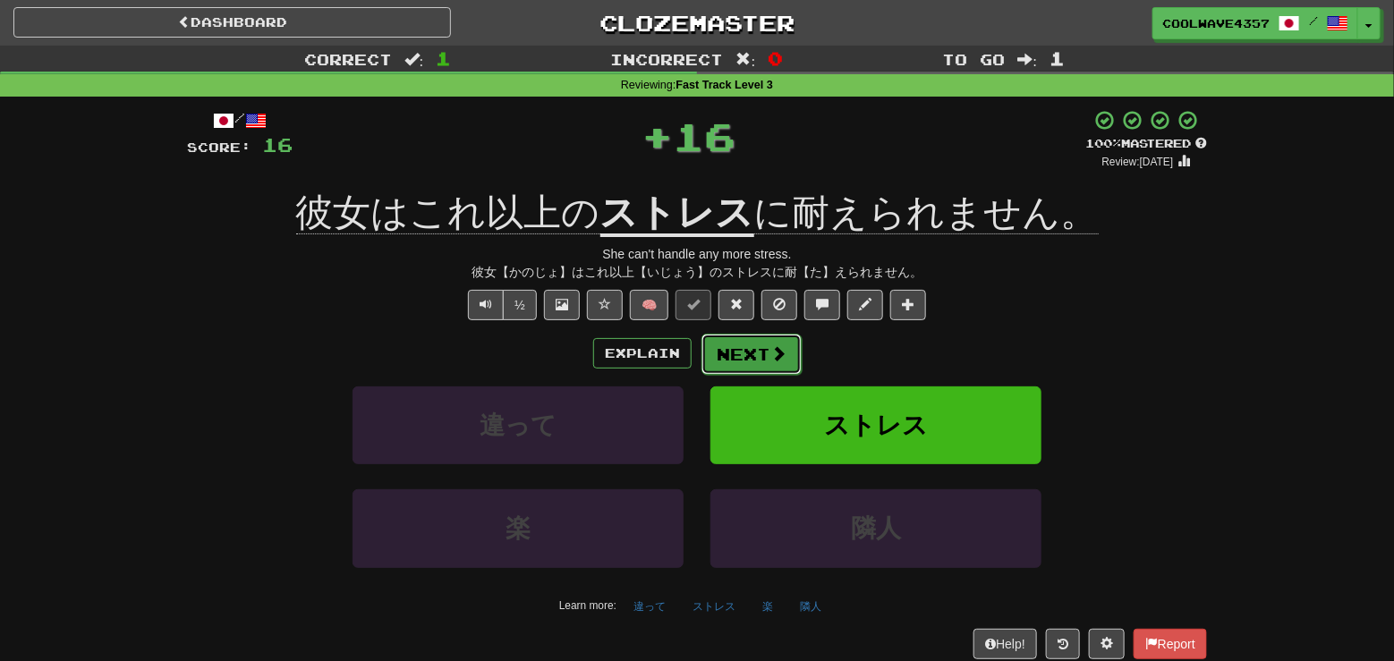
click at [731, 368] on button "Next" at bounding box center [751, 354] width 100 height 41
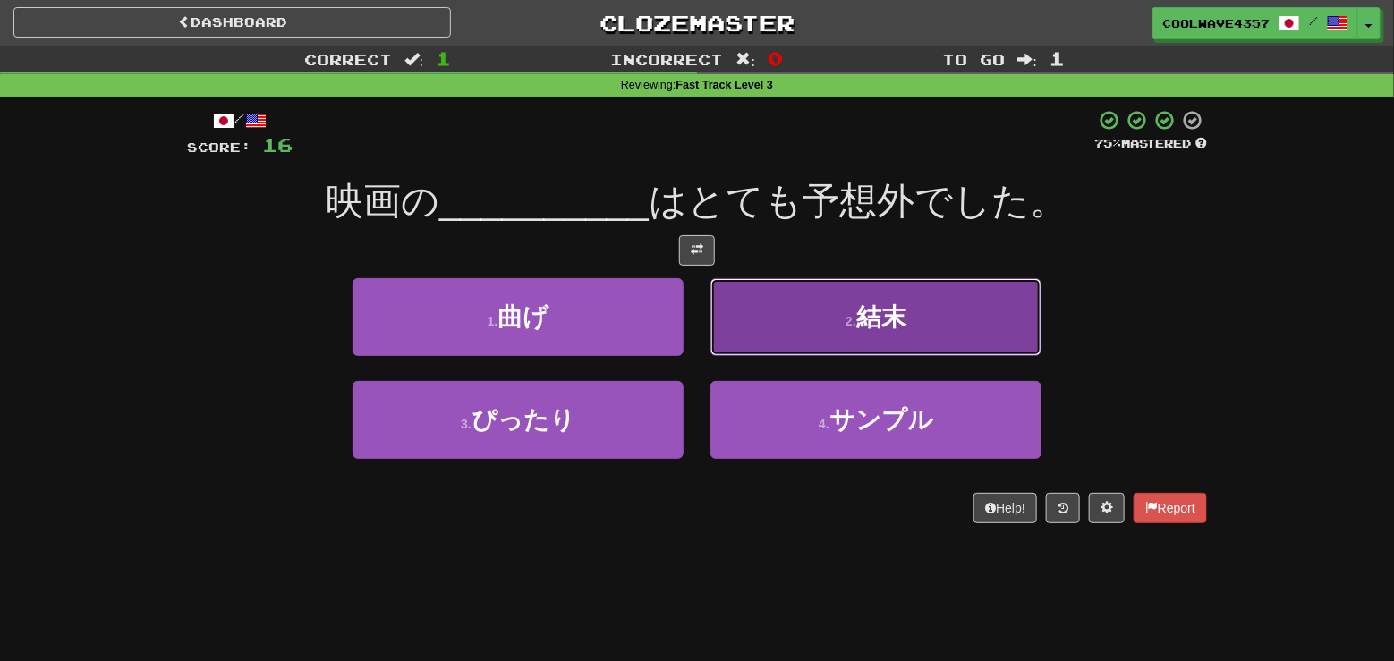
click at [867, 334] on button "2 . 結末" at bounding box center [875, 317] width 331 height 78
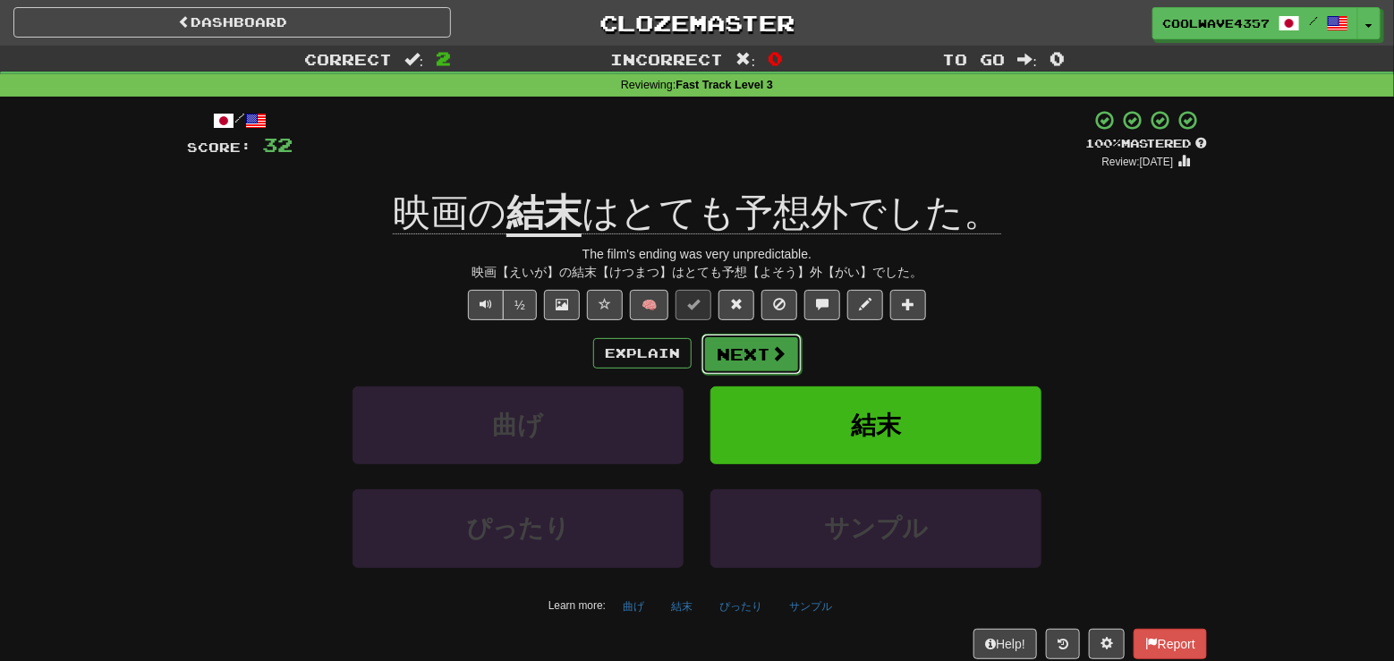
click at [765, 357] on button "Next" at bounding box center [751, 354] width 100 height 41
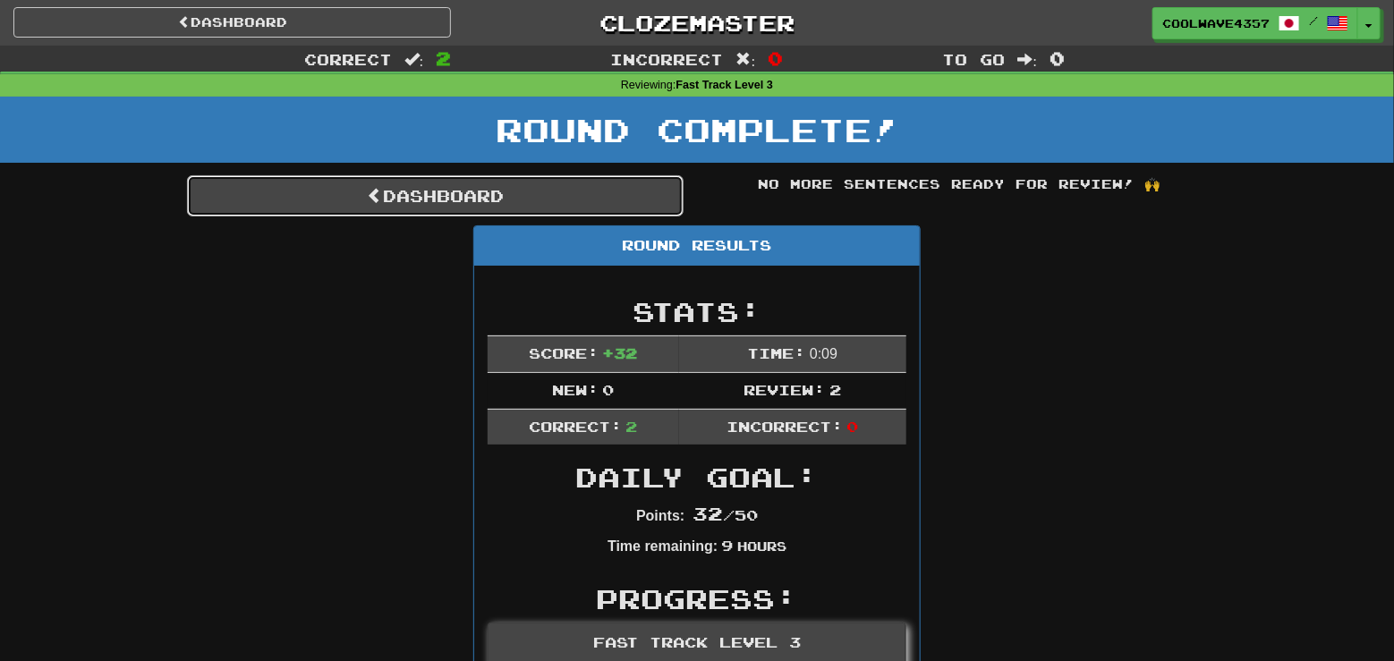
click at [594, 201] on link "Dashboard" at bounding box center [435, 195] width 496 height 41
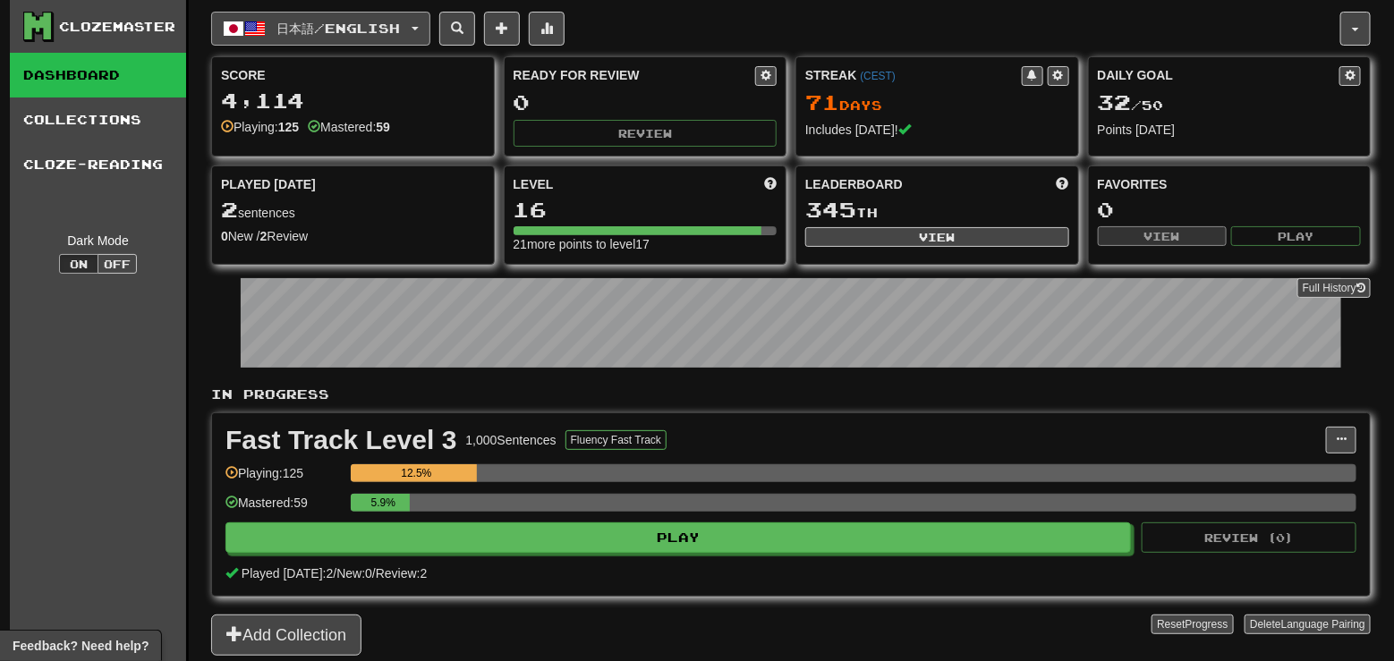
click at [401, 28] on span "日本語 / English" at bounding box center [338, 28] width 123 height 15
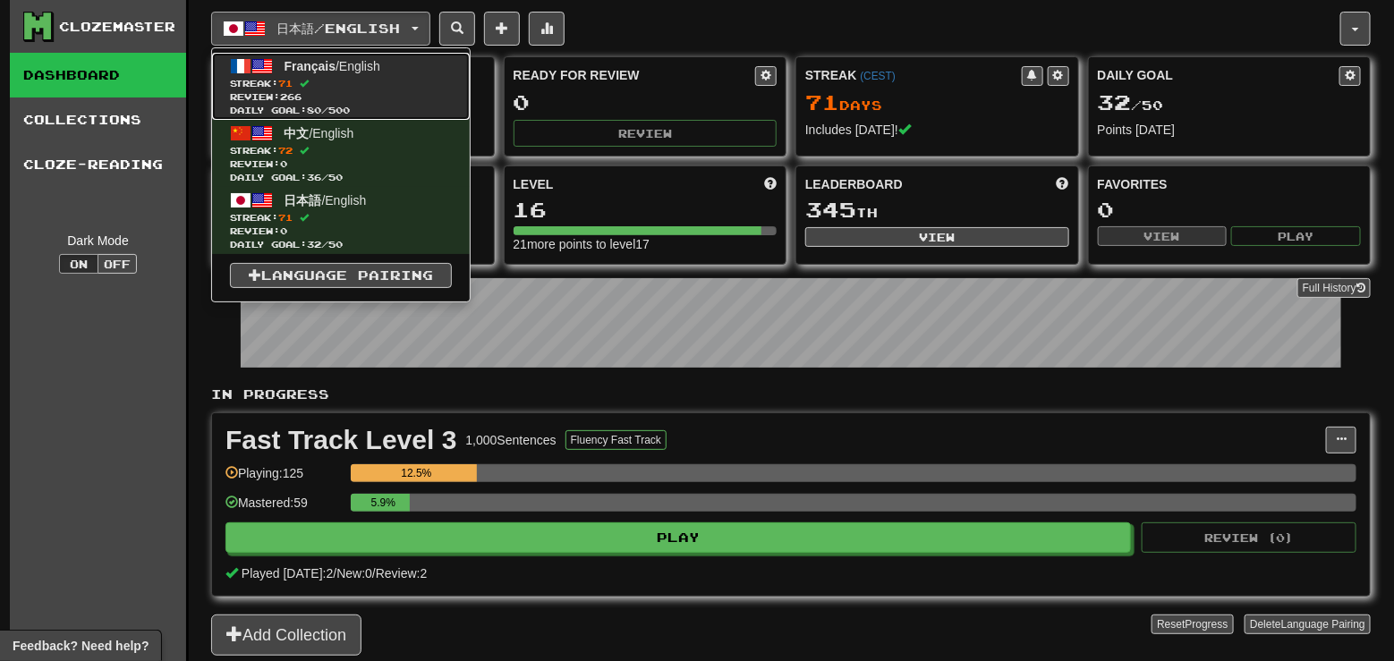
click at [405, 90] on span "Review: 266" at bounding box center [341, 96] width 222 height 13
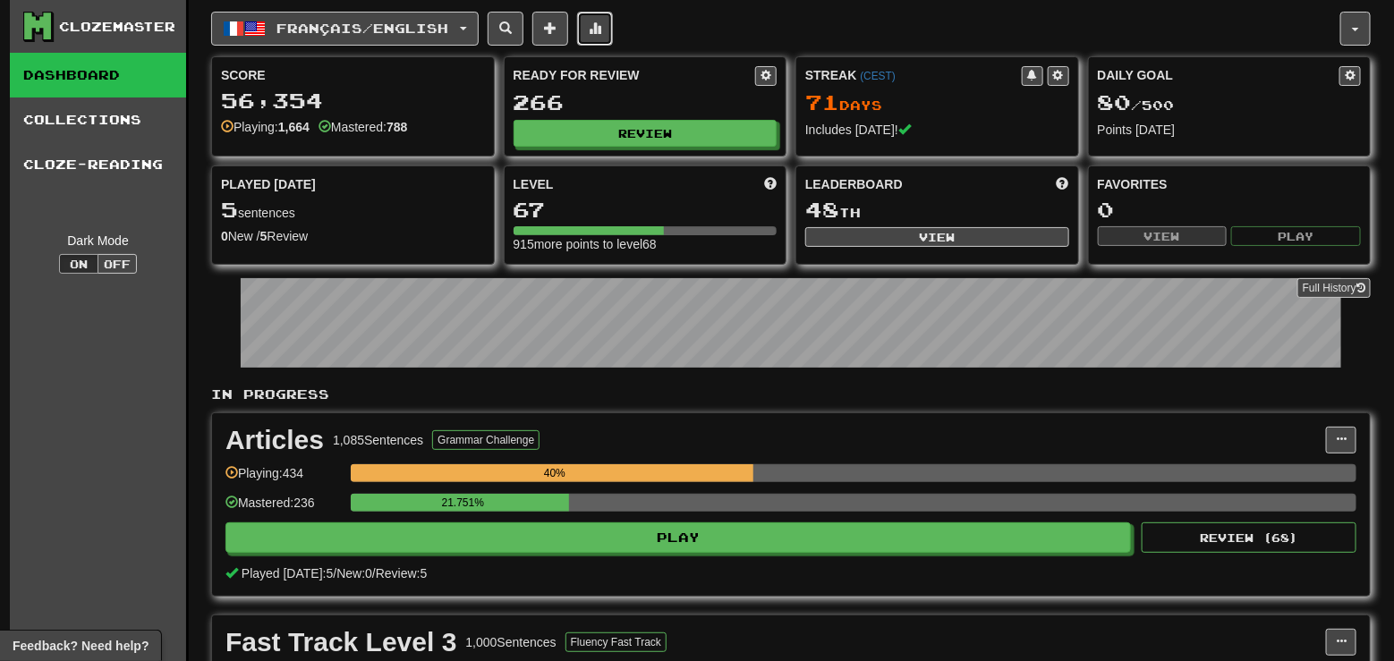
click at [601, 24] on span at bounding box center [595, 27] width 13 height 13
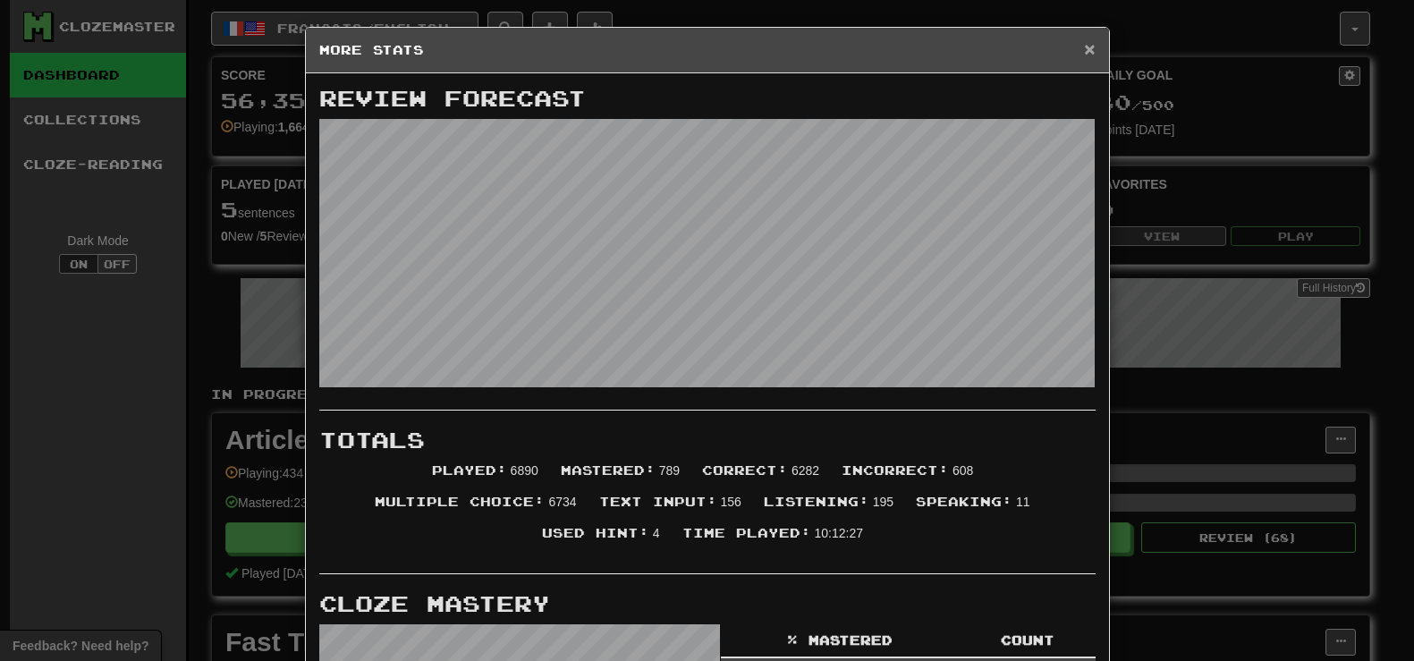
click at [1084, 54] on span "×" at bounding box center [1089, 48] width 11 height 21
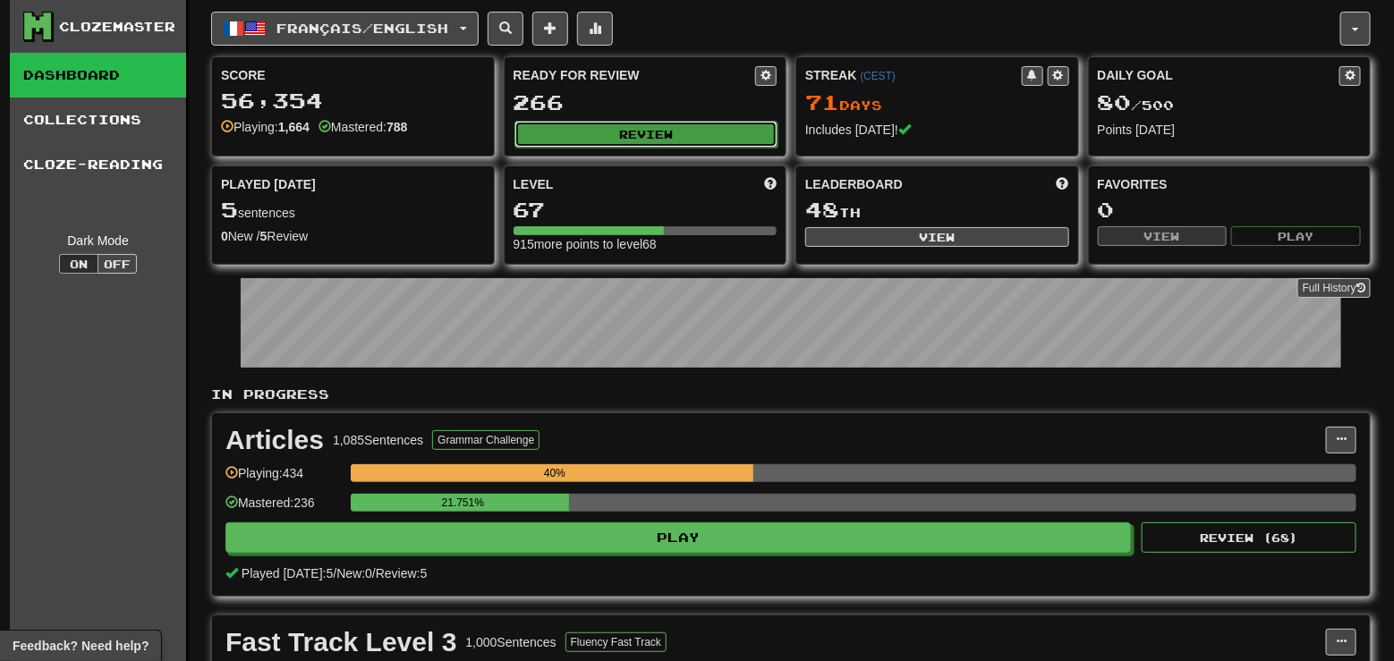
click at [580, 124] on button "Review" at bounding box center [646, 134] width 264 height 27
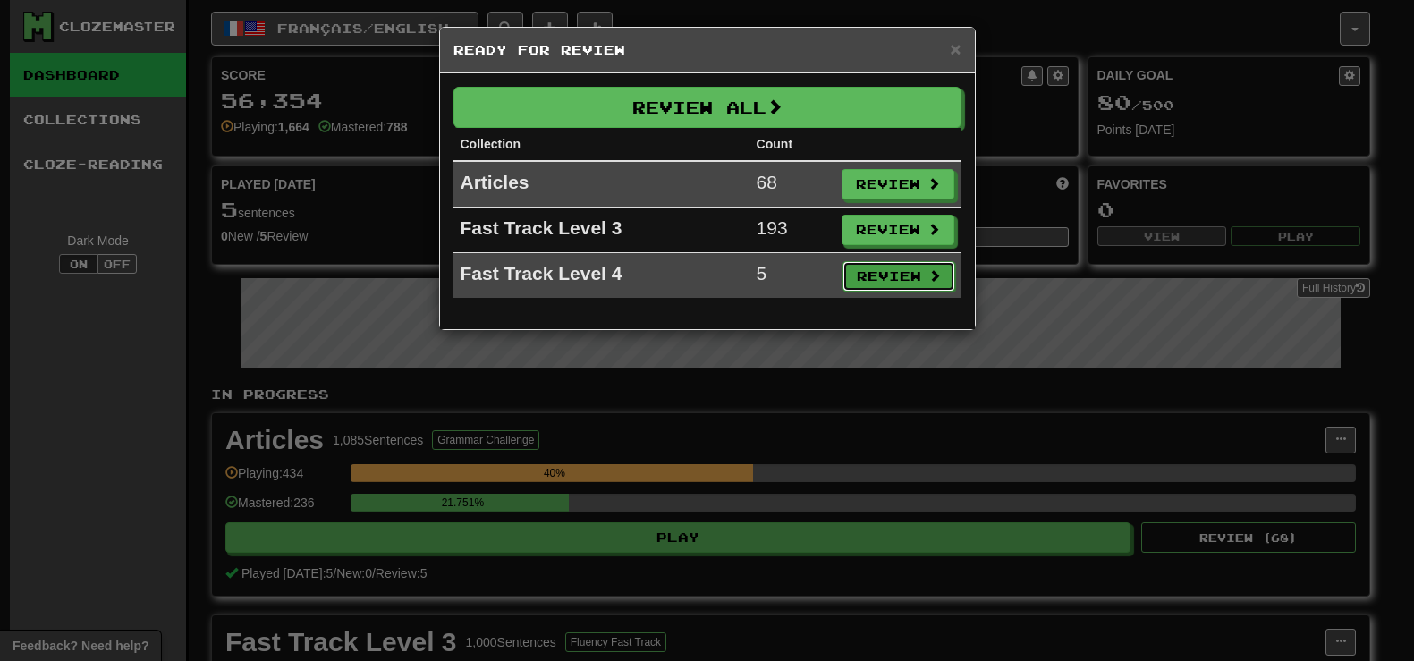
click at [884, 283] on button "Review" at bounding box center [899, 276] width 113 height 30
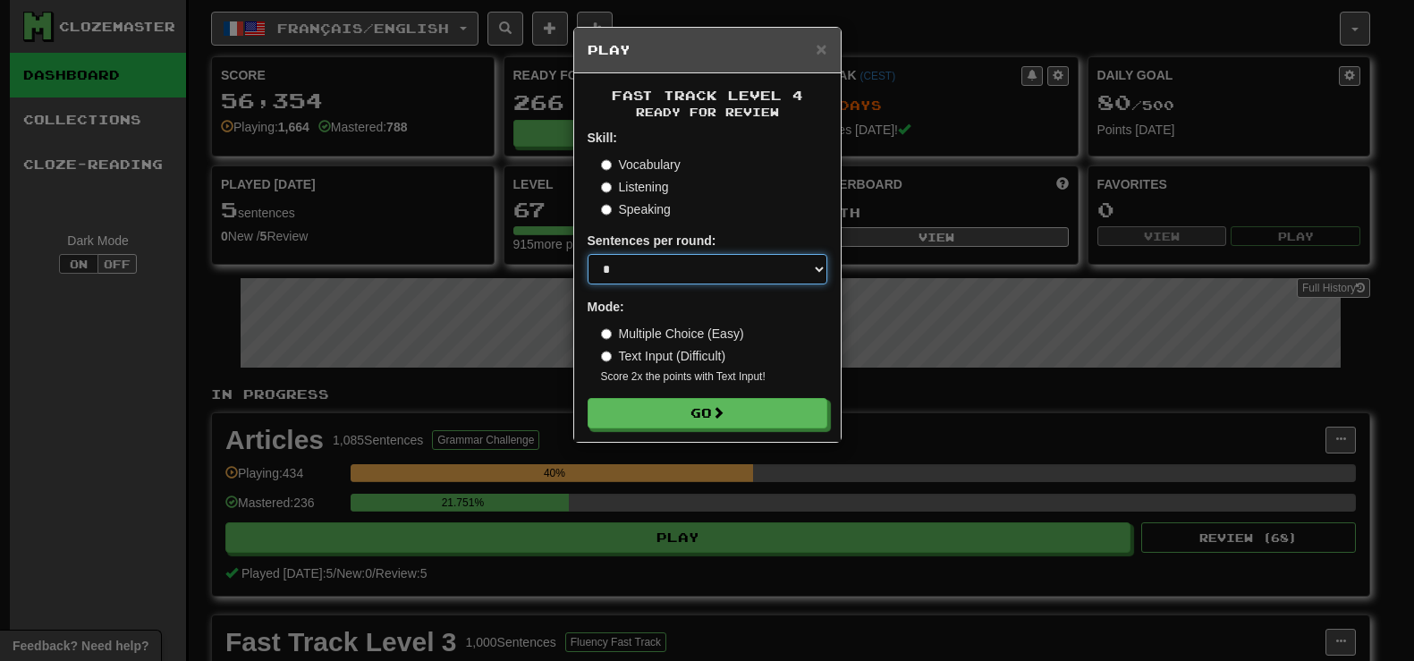
click at [767, 272] on select "* ** ** ** ** ** *** ********" at bounding box center [708, 269] width 240 height 30
click at [588, 256] on select "* ** ** ** ** ** *** ********" at bounding box center [708, 269] width 240 height 30
click at [736, 334] on label "Multiple Choice (Easy)" at bounding box center [672, 334] width 143 height 18
drag, startPoint x: 765, startPoint y: 263, endPoint x: 759, endPoint y: 274, distance: 12.0
click at [765, 263] on select "* ** ** ** ** ** *** ********" at bounding box center [708, 269] width 240 height 30
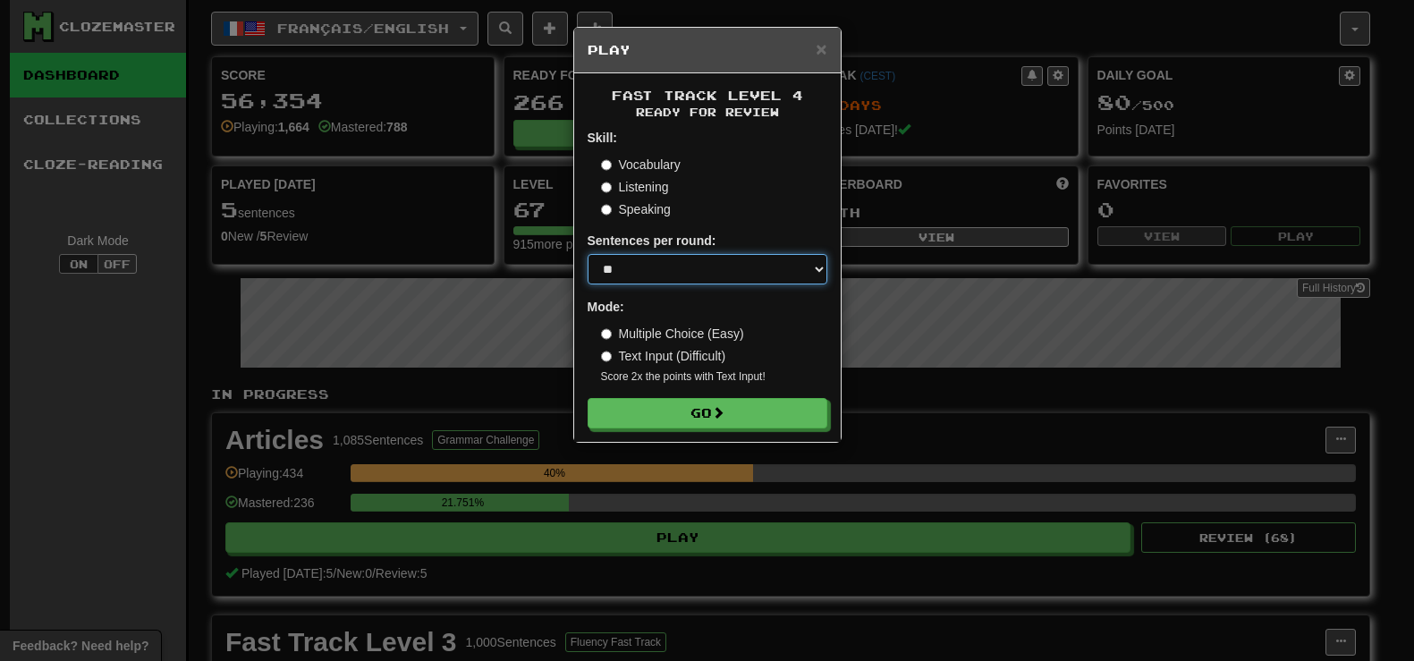
select select "**"
click at [588, 256] on select "* ** ** ** ** ** *** ********" at bounding box center [708, 269] width 240 height 30
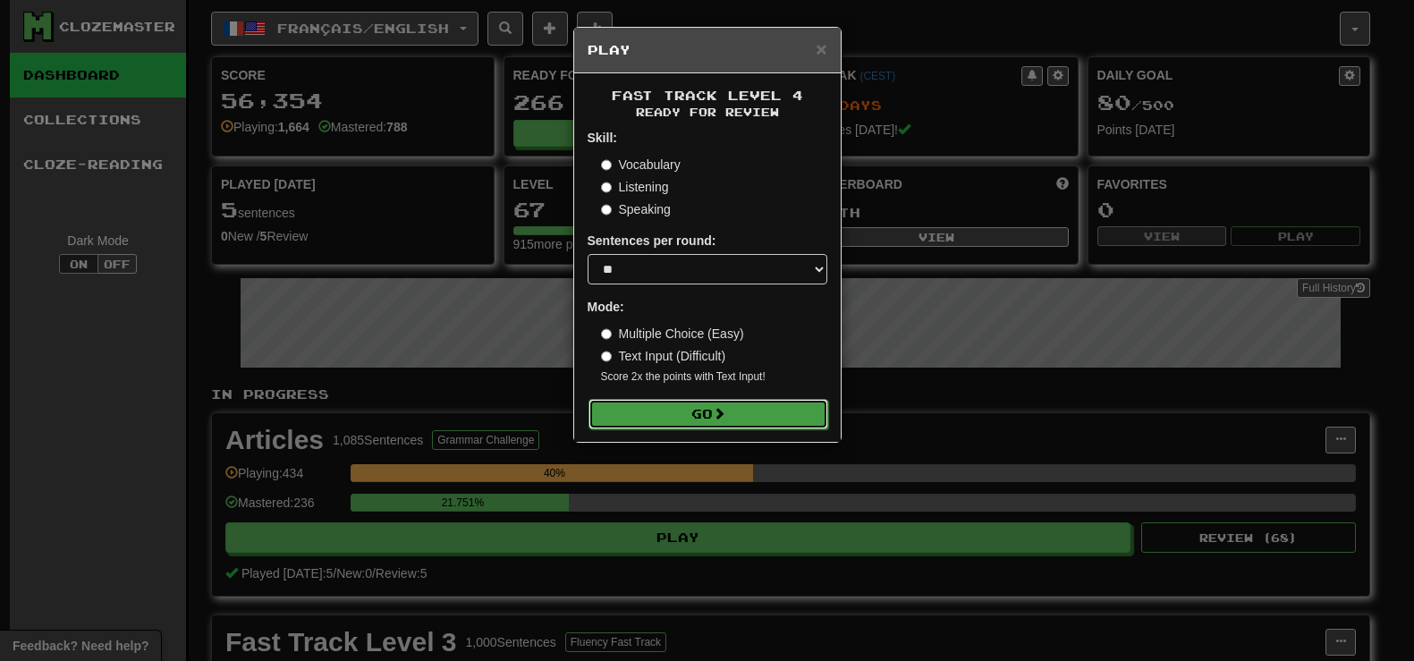
click at [744, 406] on button "Go" at bounding box center [709, 414] width 240 height 30
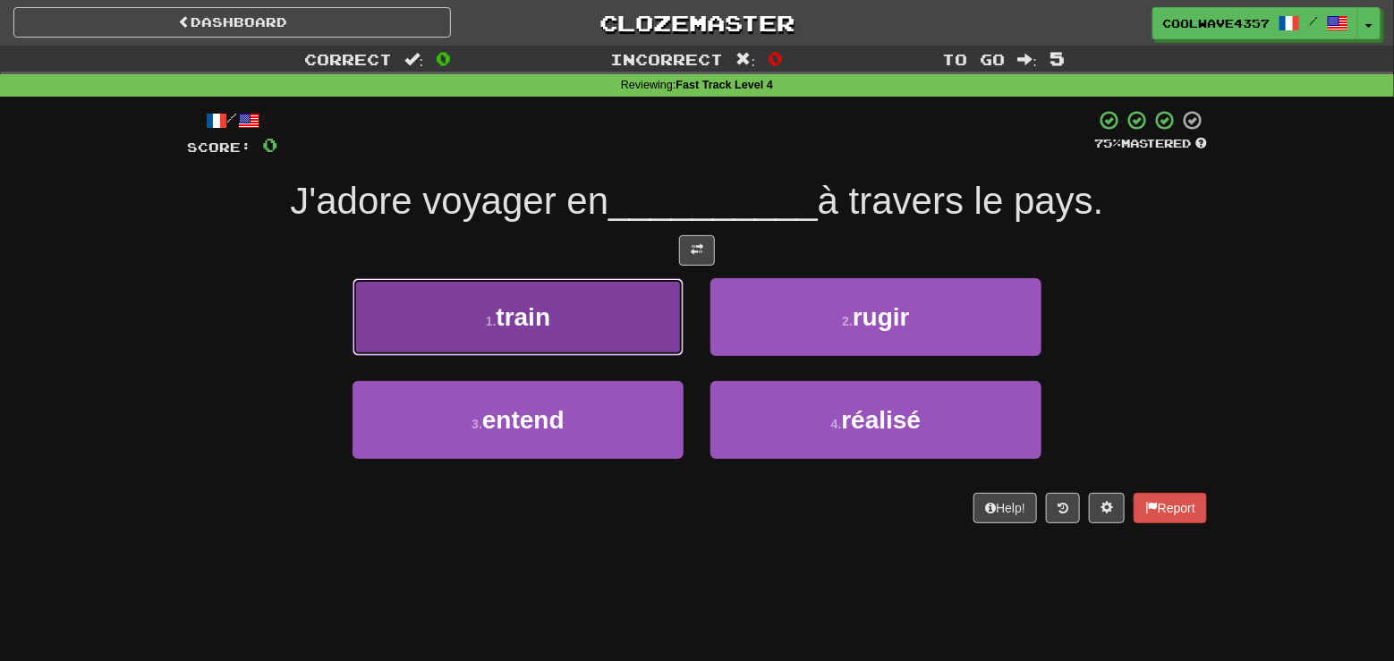
click at [618, 339] on button "1 . train" at bounding box center [517, 317] width 331 height 78
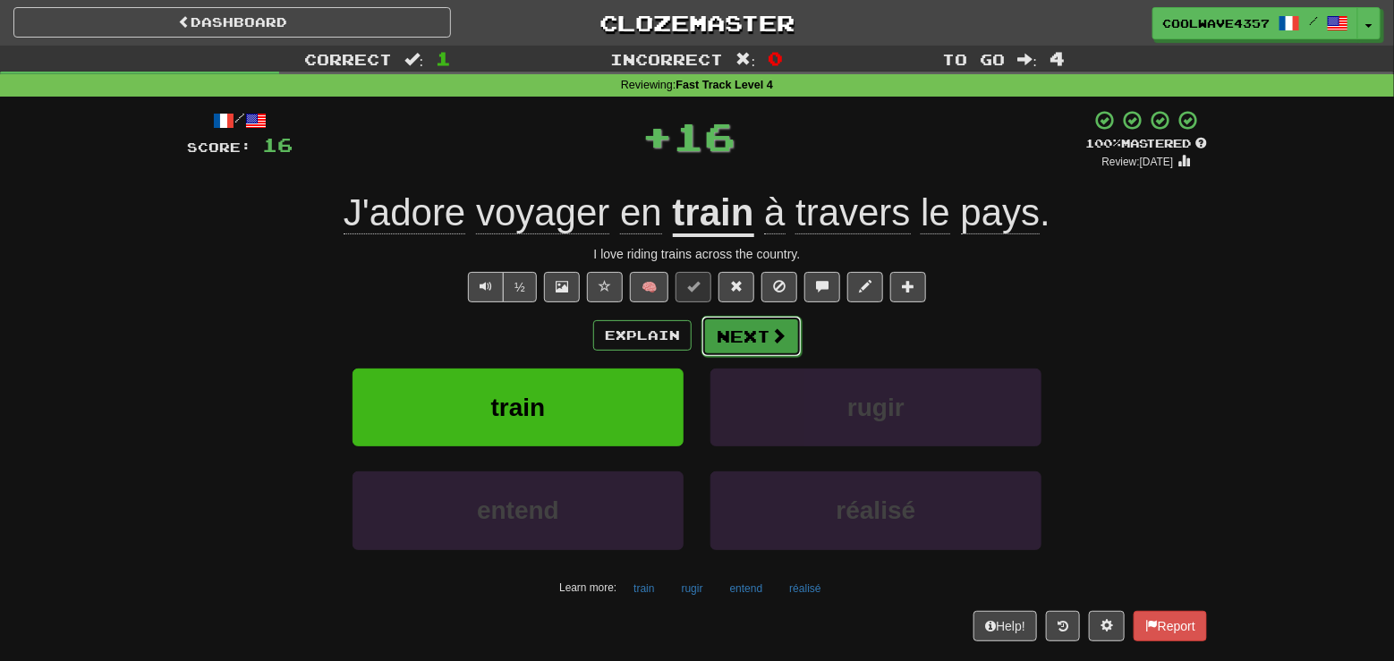
click at [763, 341] on button "Next" at bounding box center [751, 336] width 100 height 41
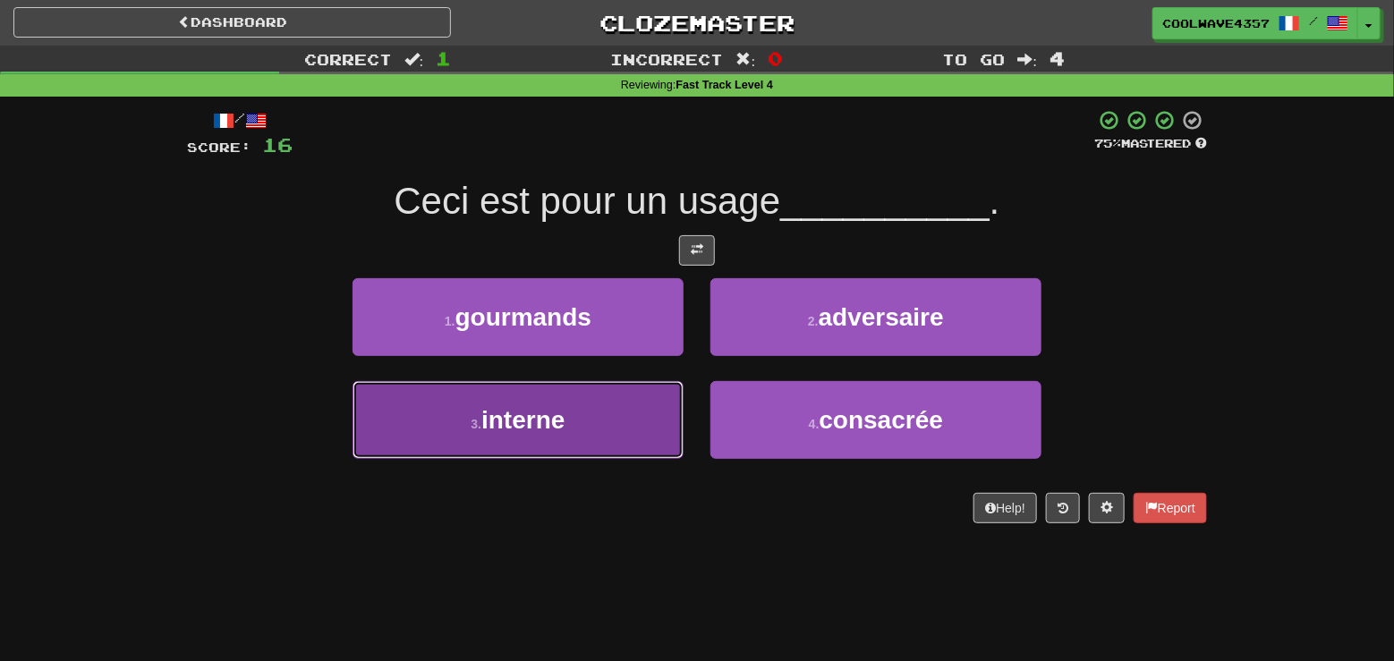
click at [550, 411] on span "interne" at bounding box center [522, 420] width 83 height 28
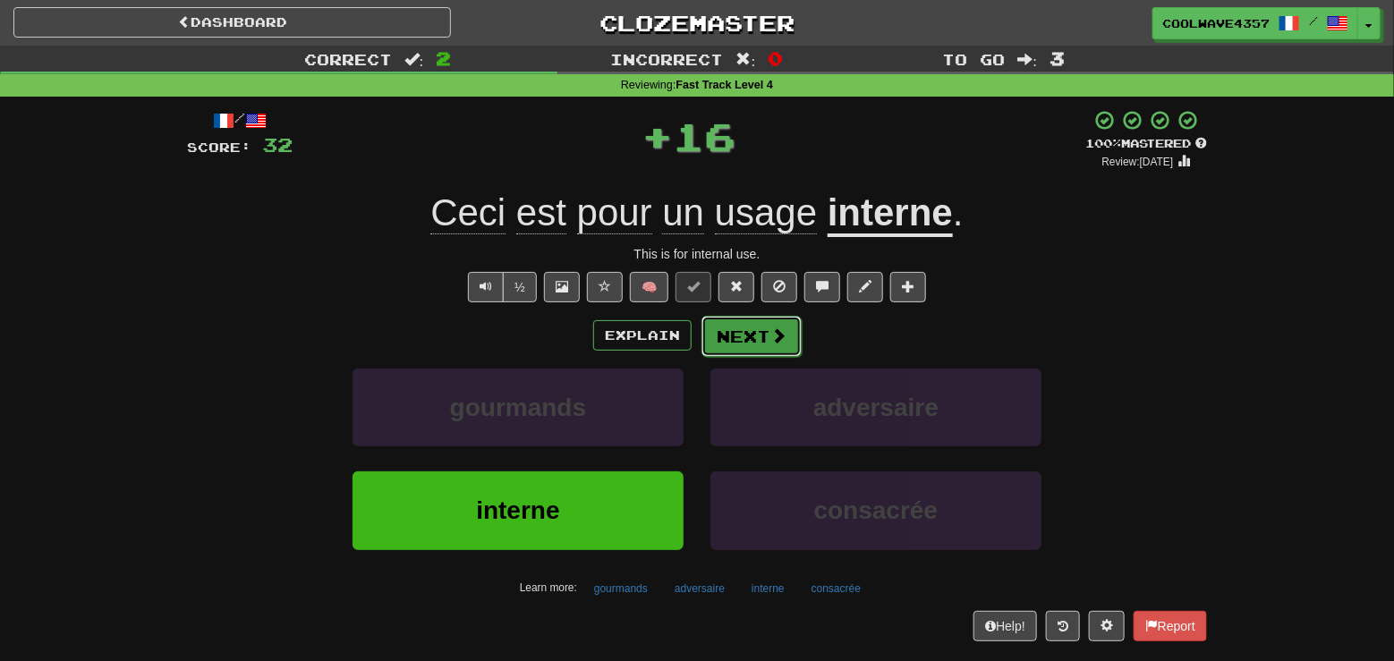
click at [757, 330] on button "Next" at bounding box center [751, 336] width 100 height 41
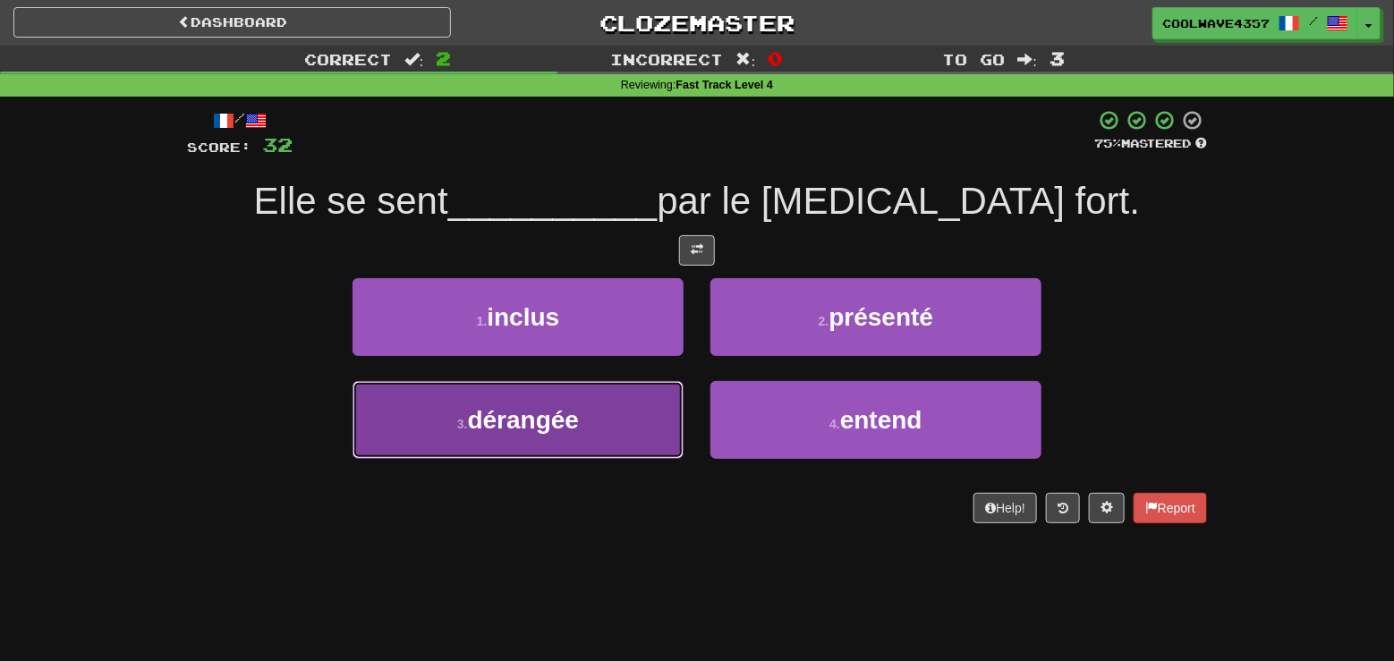
click at [615, 417] on button "3 . dérangée" at bounding box center [517, 420] width 331 height 78
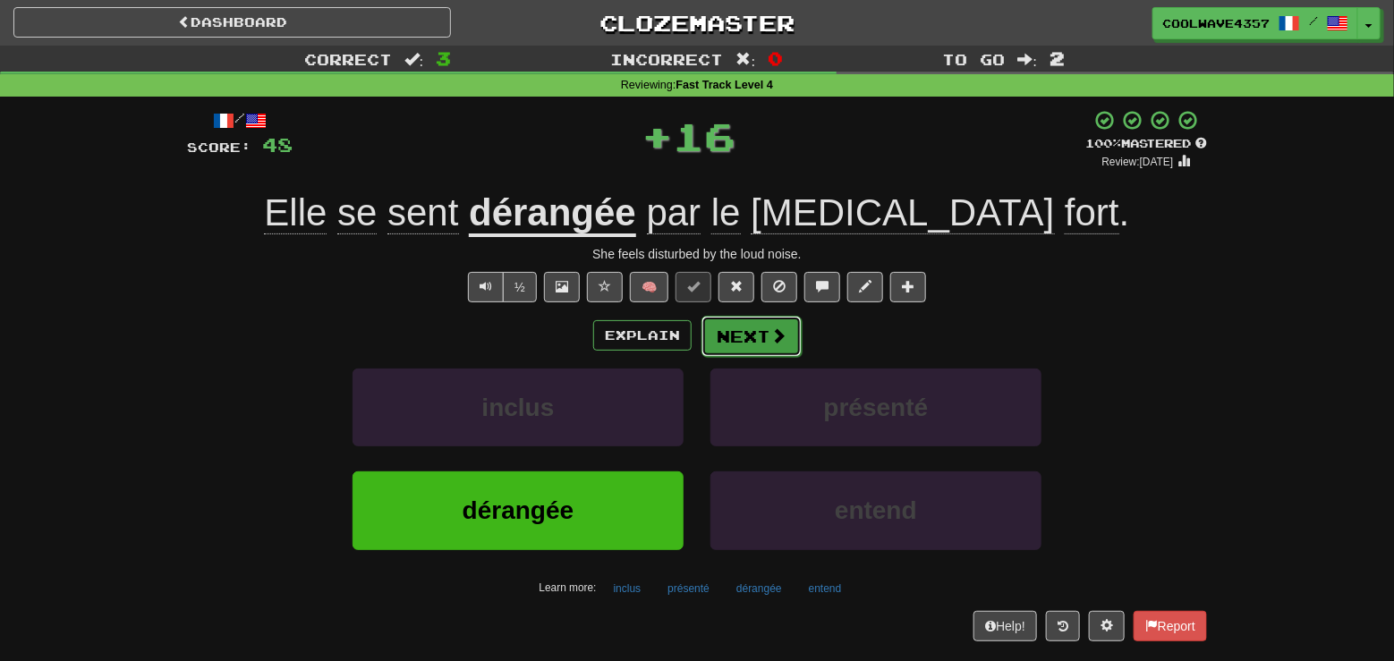
click at [775, 343] on span at bounding box center [778, 335] width 16 height 16
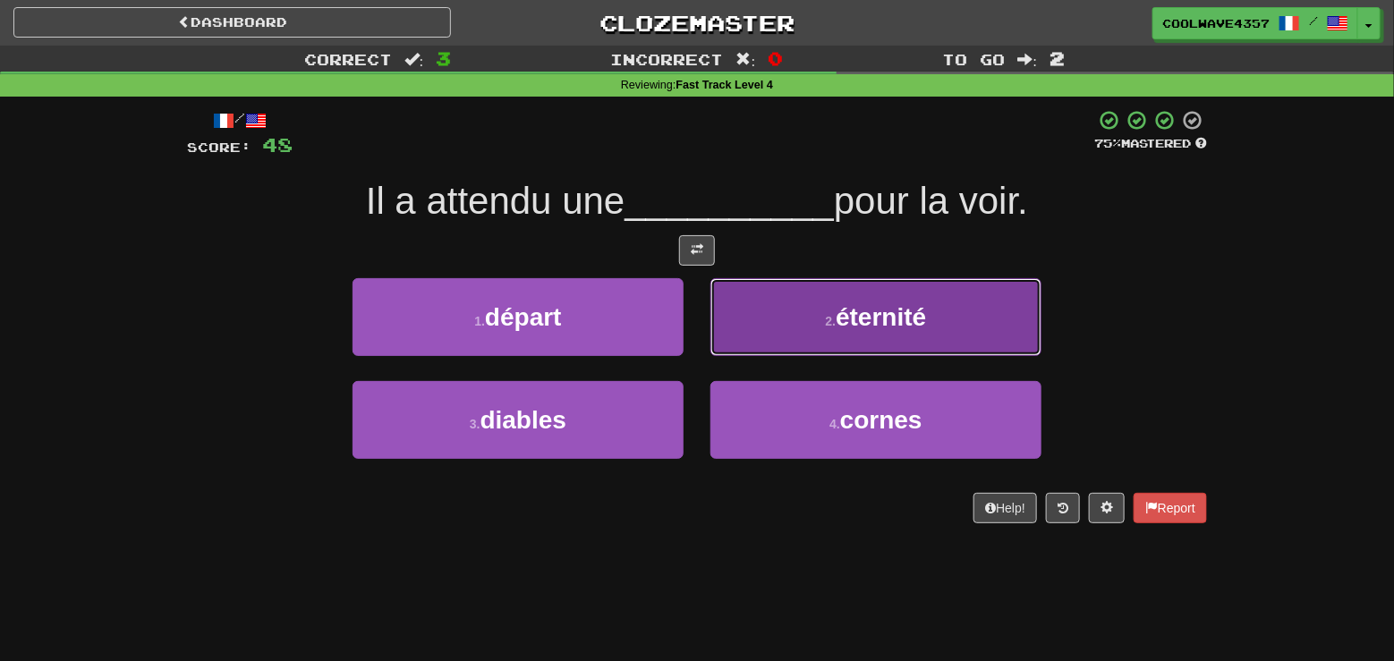
click at [771, 301] on button "2 . éternité" at bounding box center [875, 317] width 331 height 78
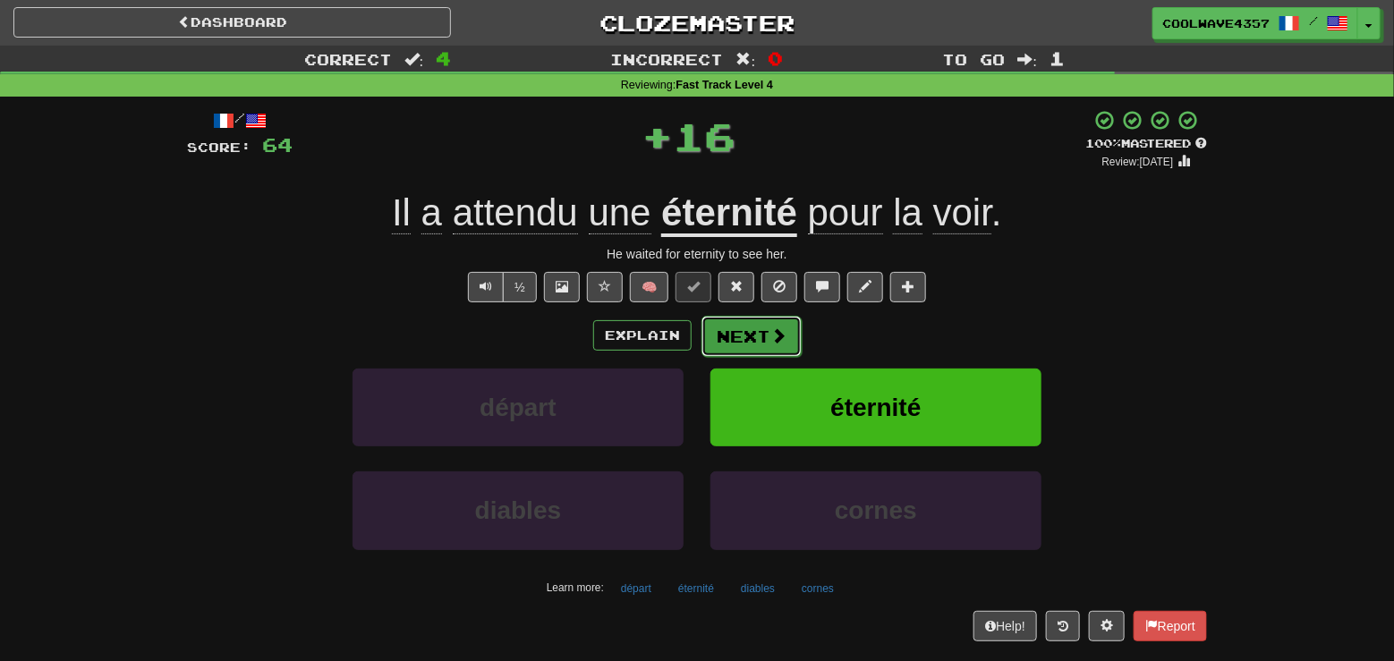
click at [711, 331] on button "Next" at bounding box center [751, 336] width 100 height 41
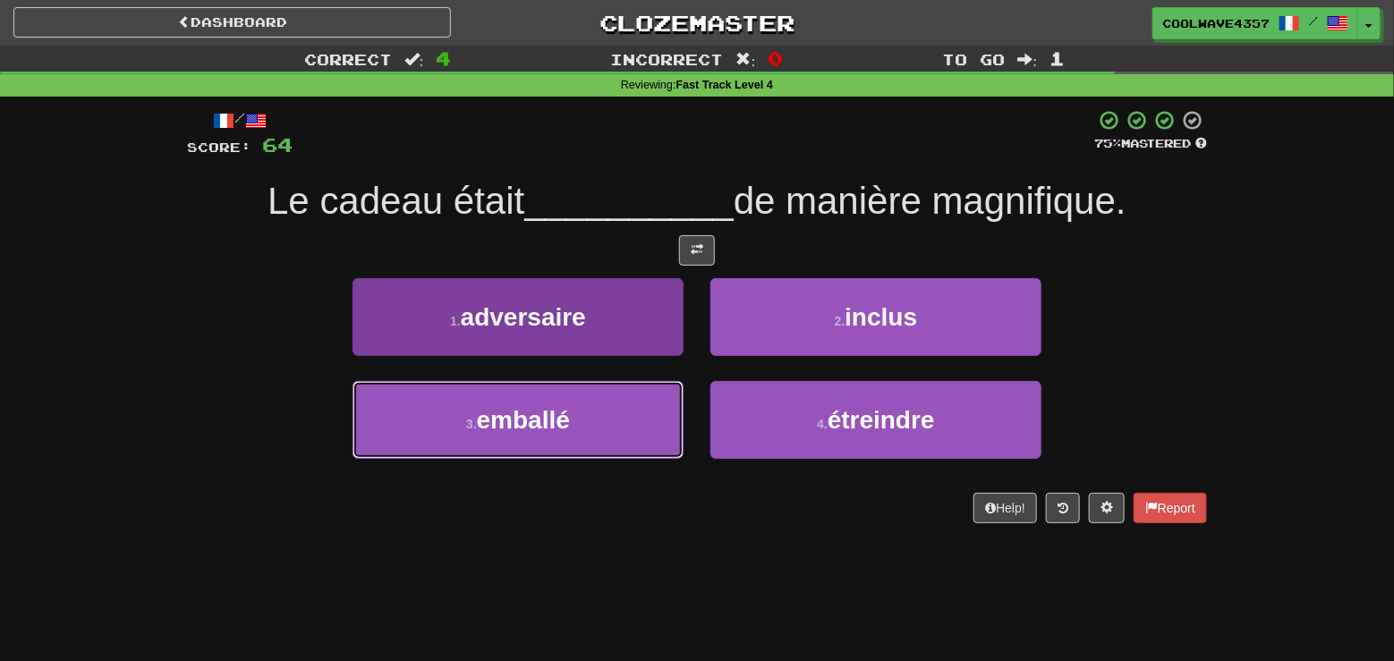
click at [566, 434] on span "emballé" at bounding box center [523, 420] width 93 height 28
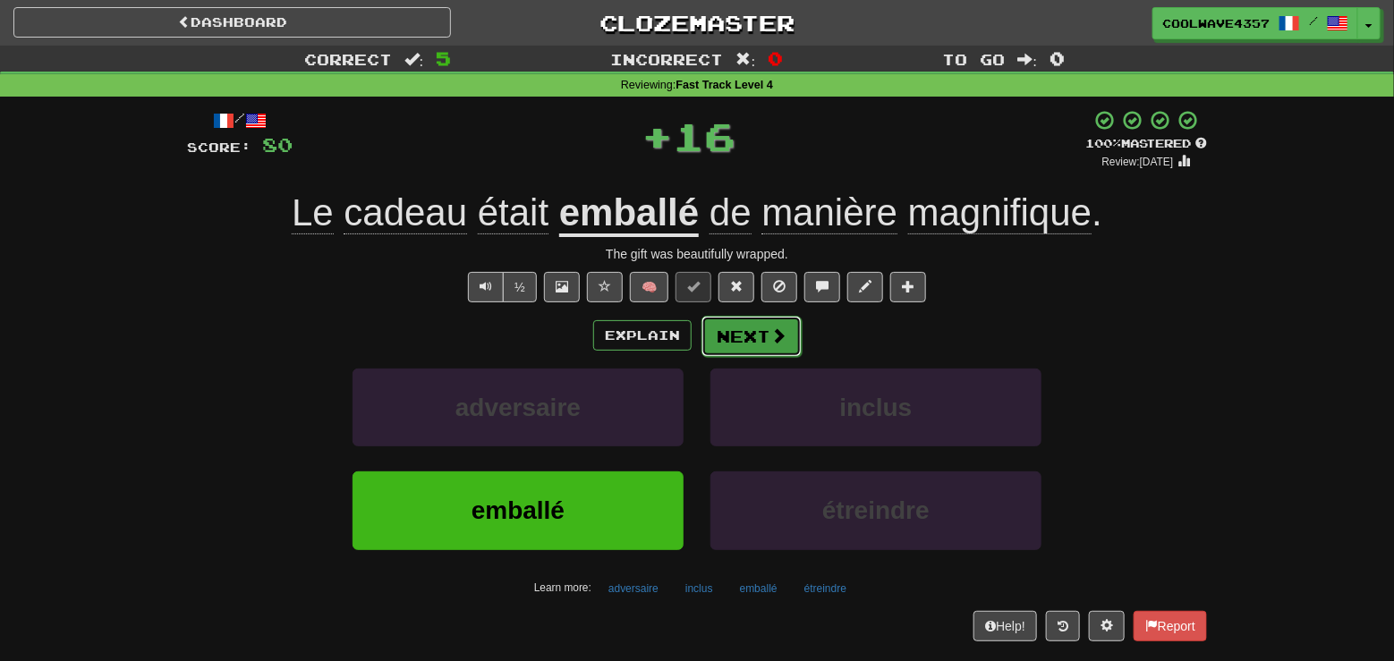
click at [725, 338] on button "Next" at bounding box center [751, 336] width 100 height 41
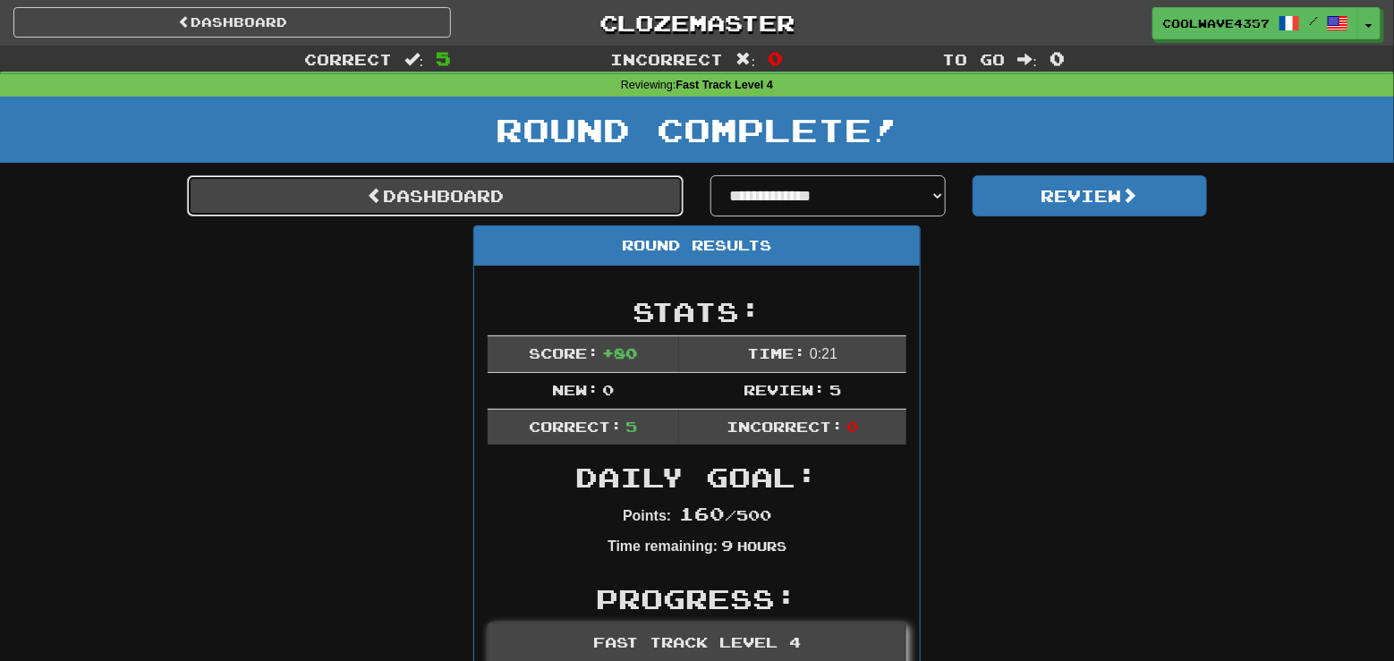
click at [543, 202] on link "Dashboard" at bounding box center [435, 195] width 496 height 41
